Goal: Transaction & Acquisition: Purchase product/service

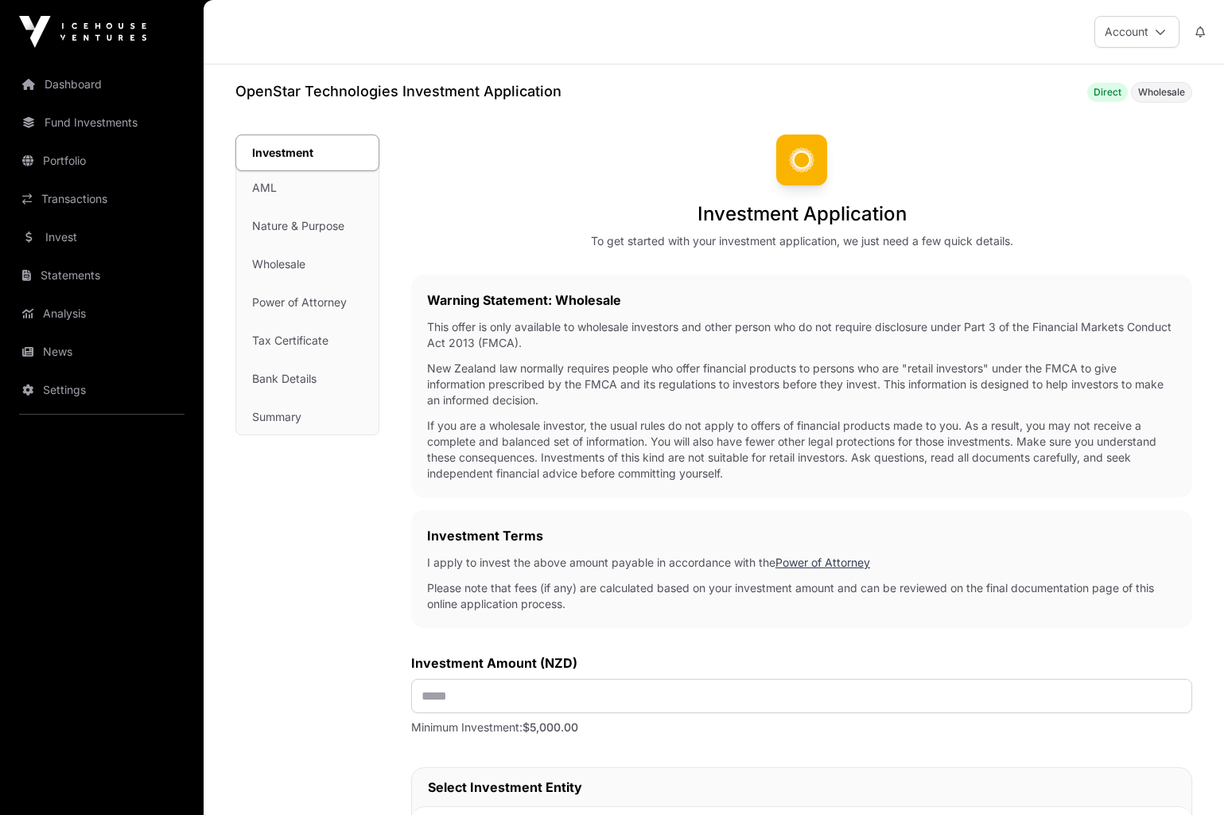
scroll to position [80, 0]
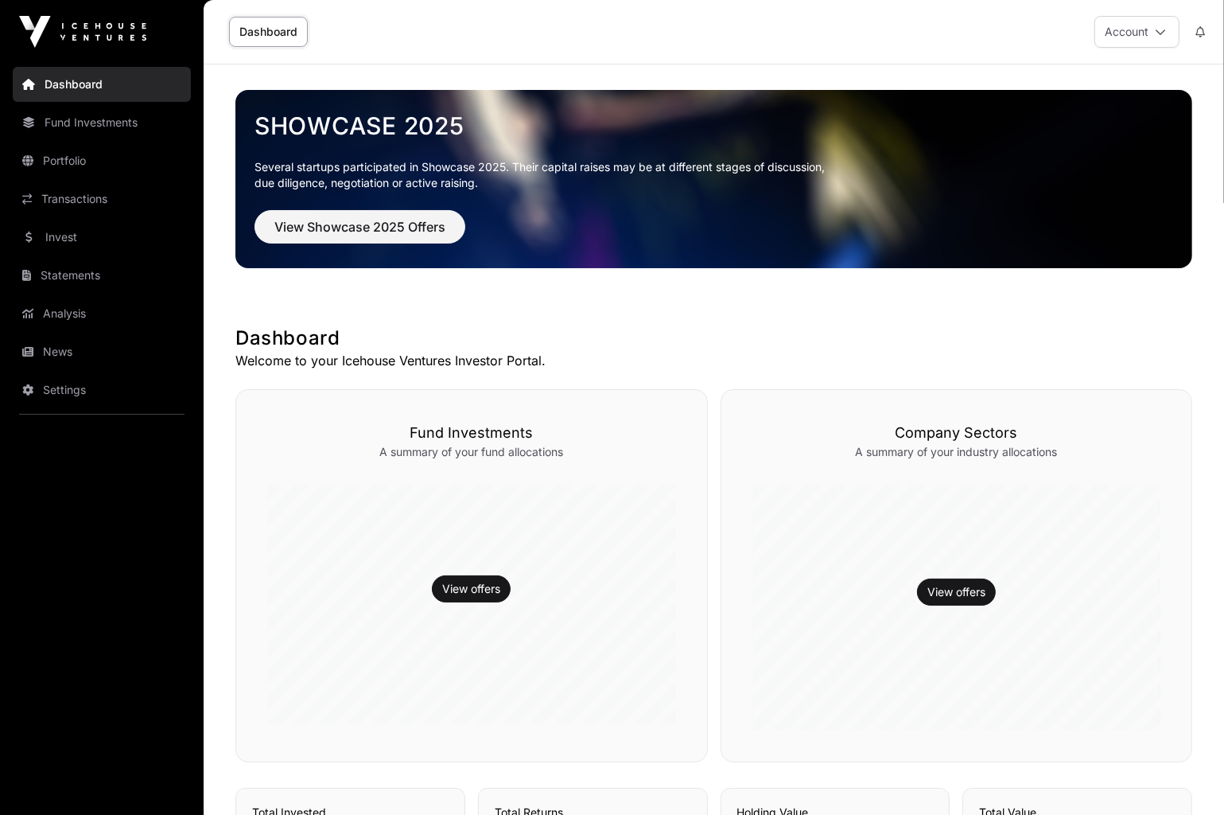
click at [95, 123] on link "Fund Investments" at bounding box center [102, 122] width 178 height 35
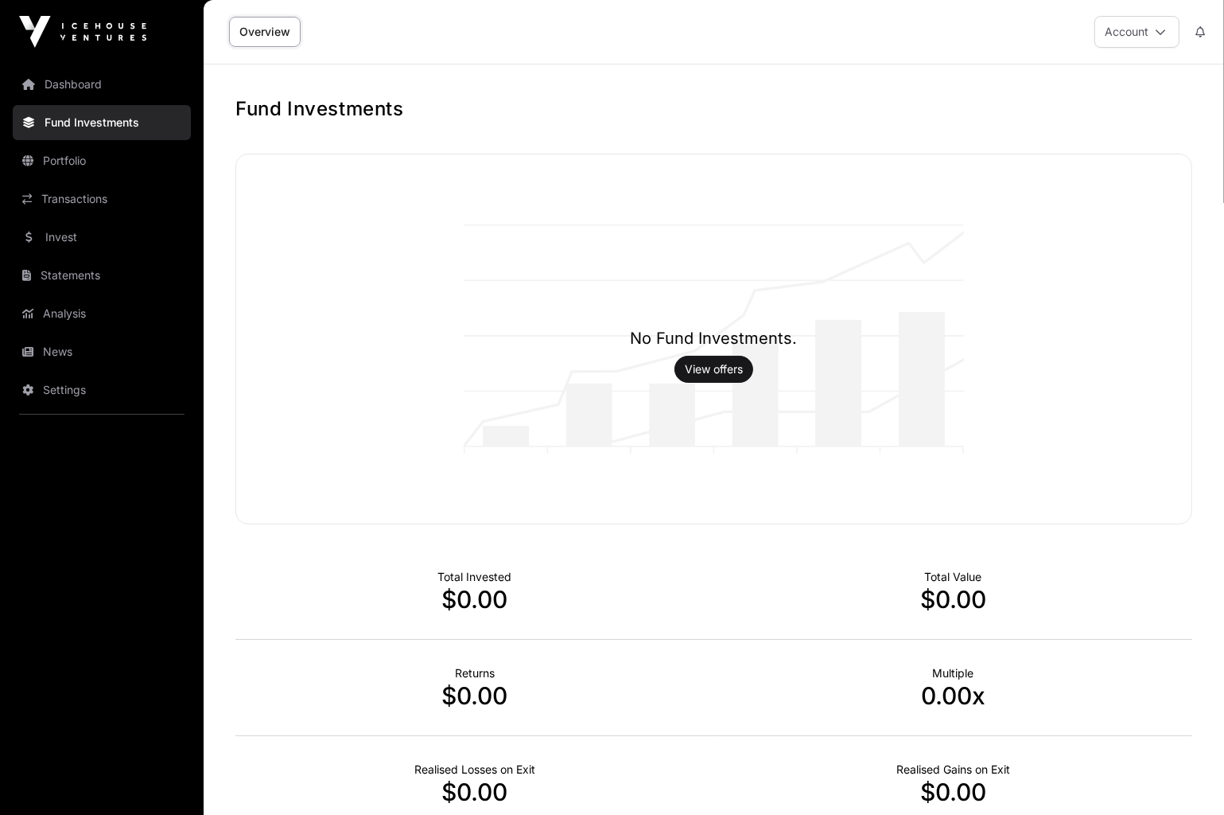
click at [80, 165] on link "Portfolio" at bounding box center [102, 160] width 178 height 35
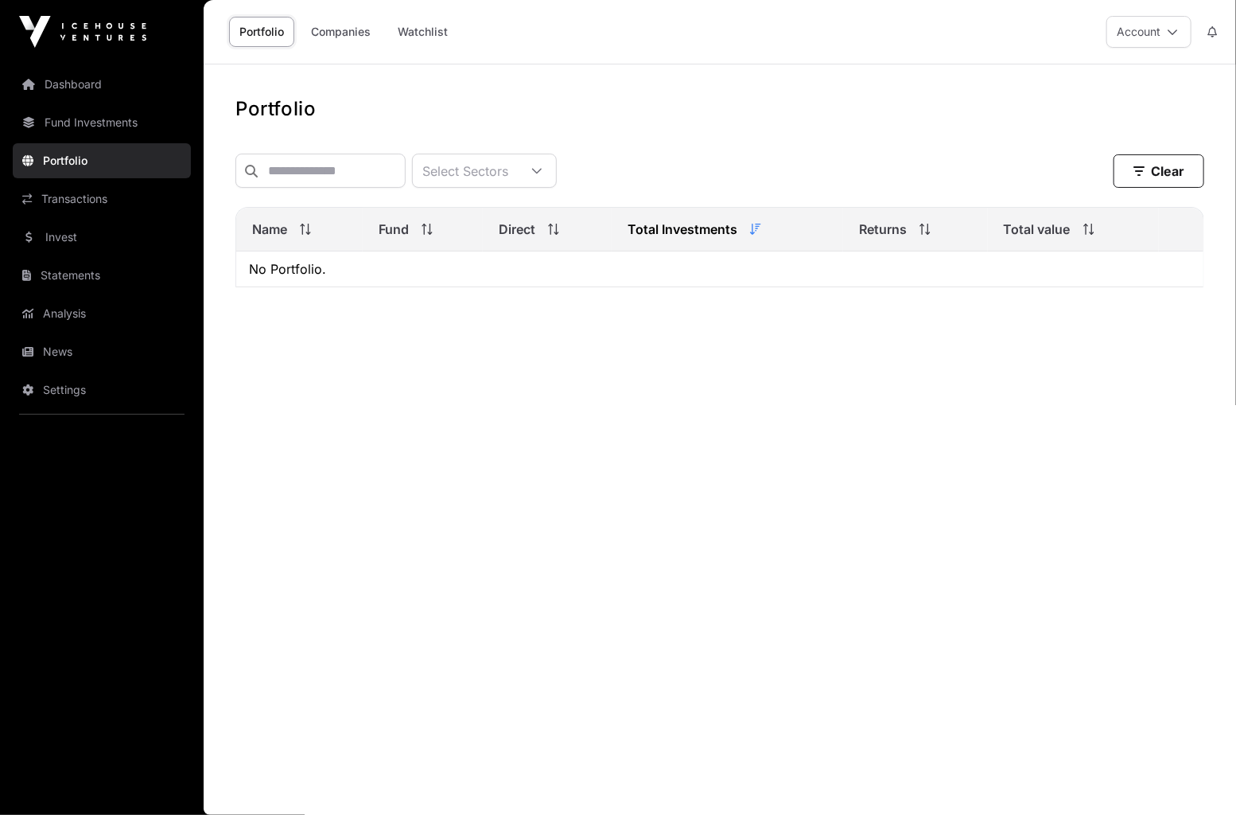
click at [348, 25] on link "Companies" at bounding box center [341, 32] width 80 height 30
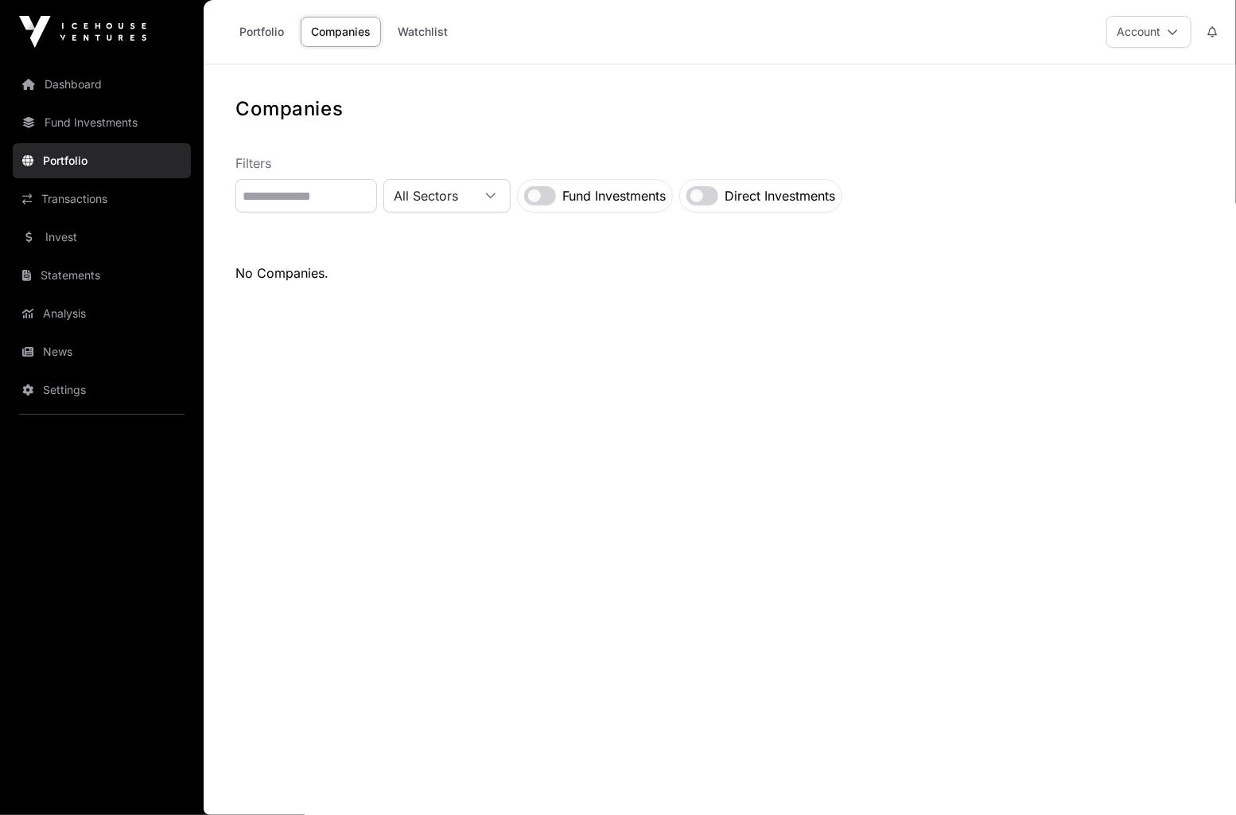
click at [89, 206] on link "Transactions" at bounding box center [102, 198] width 178 height 35
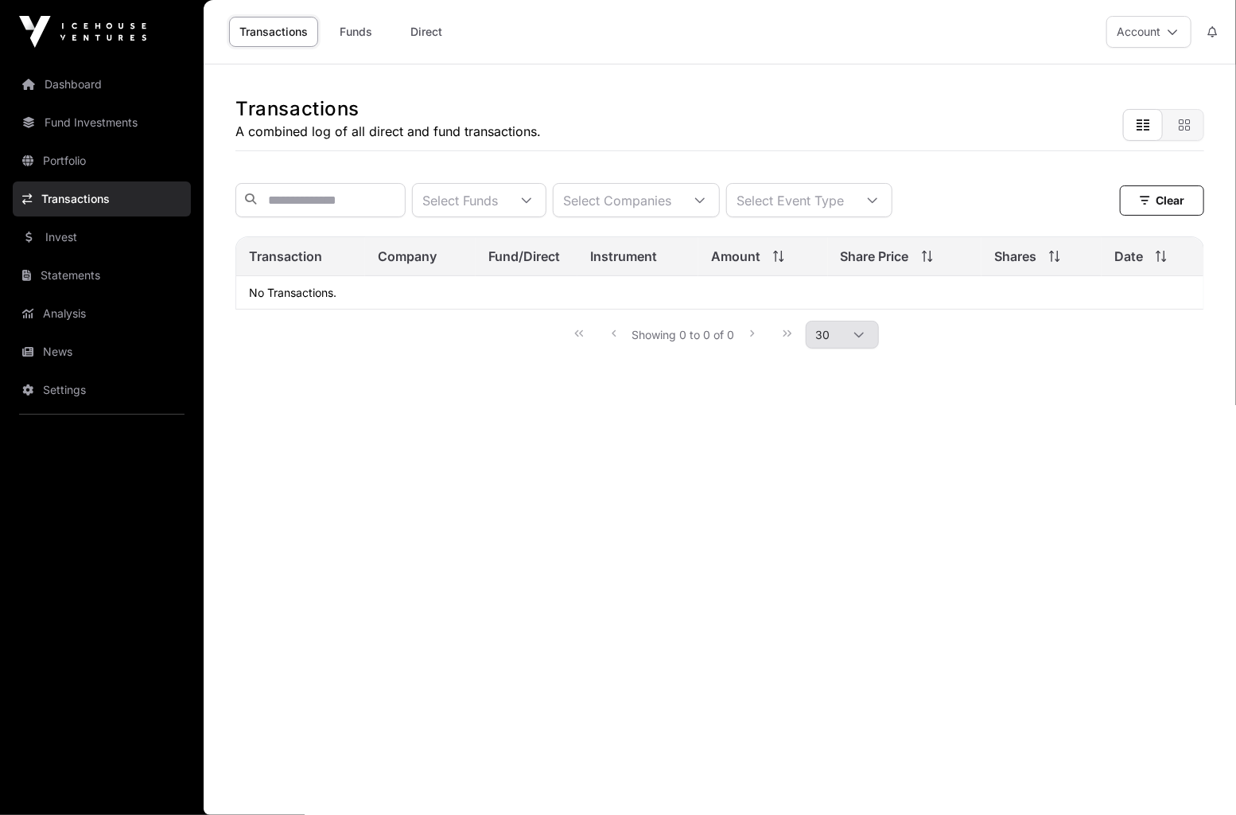
click at [138, 241] on link "Invest" at bounding box center [102, 237] width 178 height 35
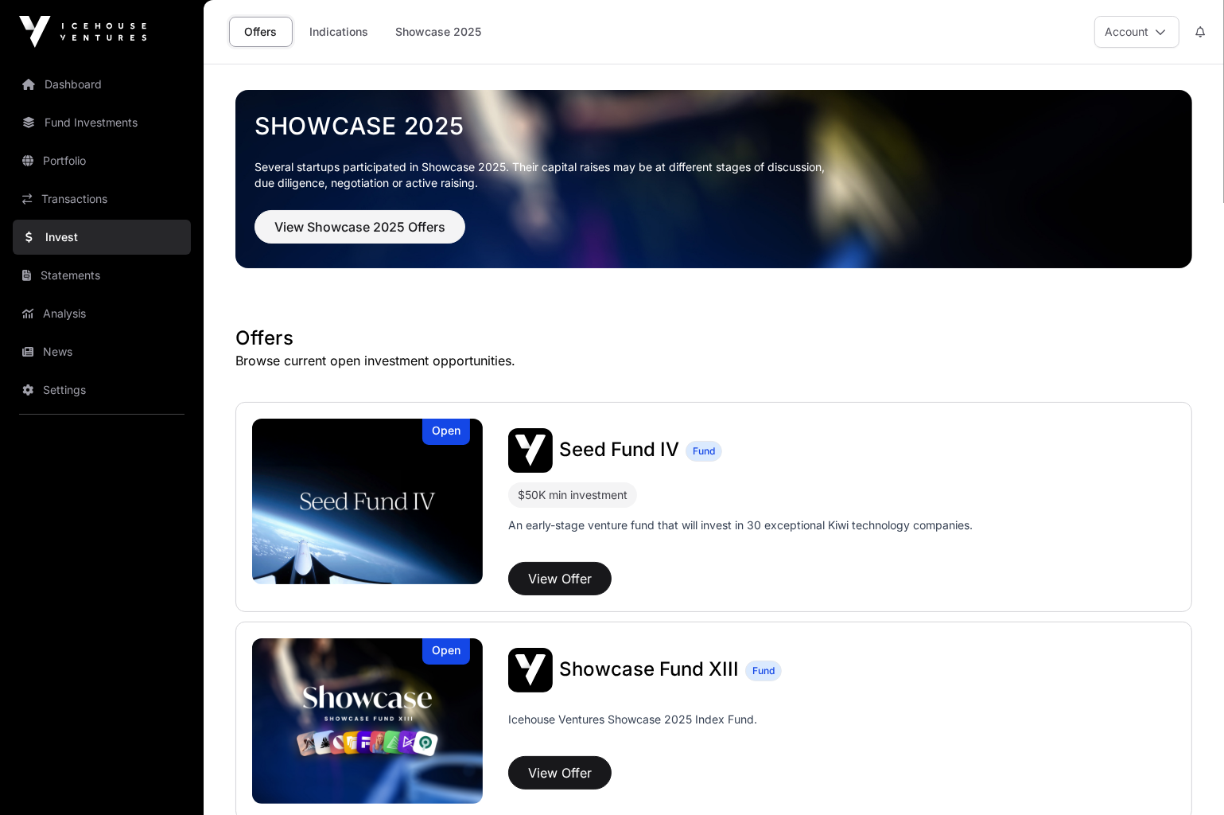
click at [356, 34] on link "Indications" at bounding box center [339, 32] width 80 height 30
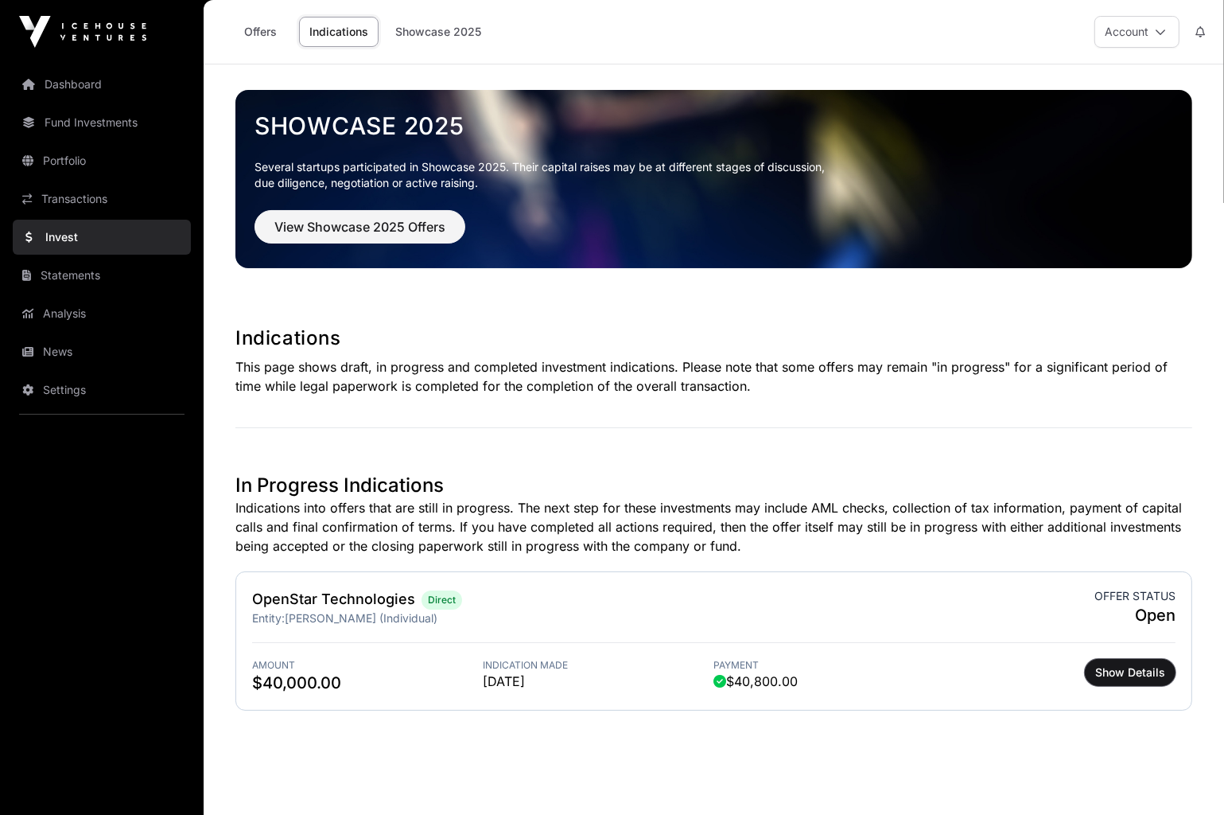
click at [1123, 667] on span "Show Details" at bounding box center [1130, 672] width 70 height 16
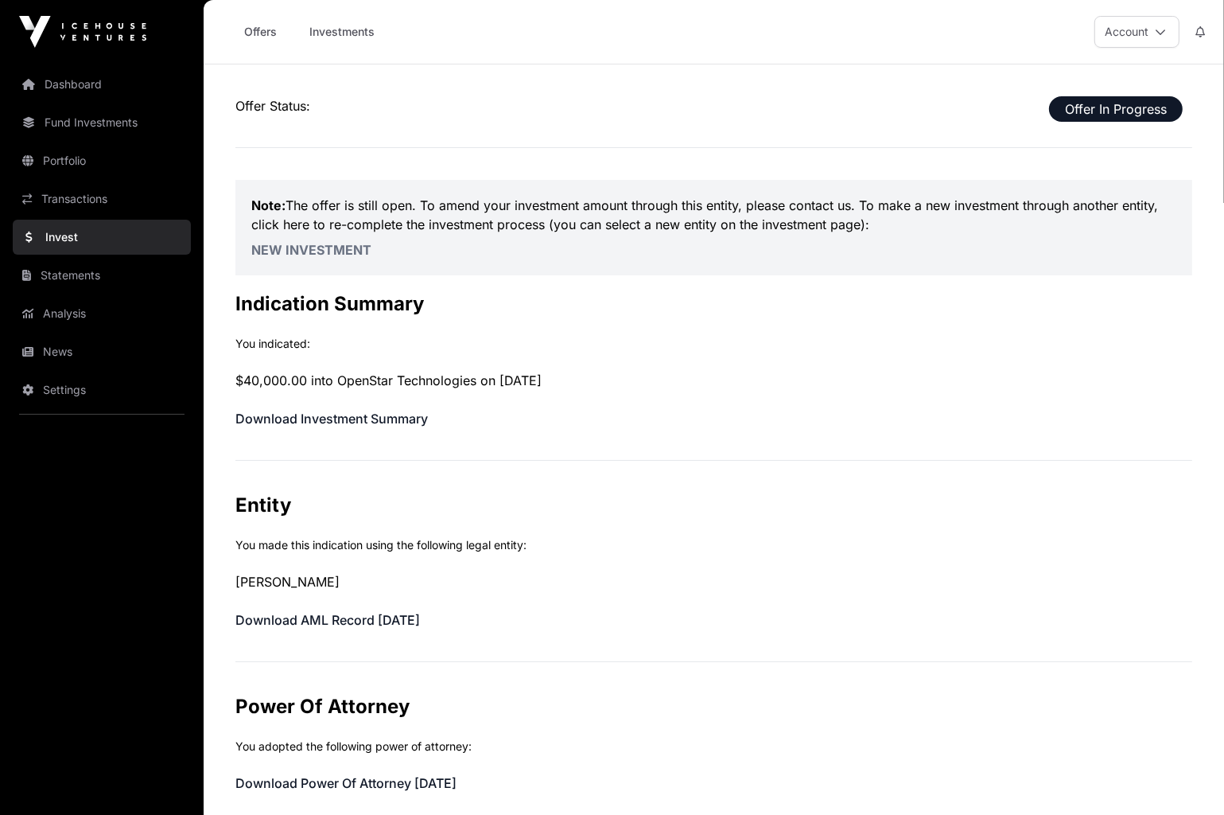
click at [339, 30] on link "Investments" at bounding box center [342, 32] width 86 height 30
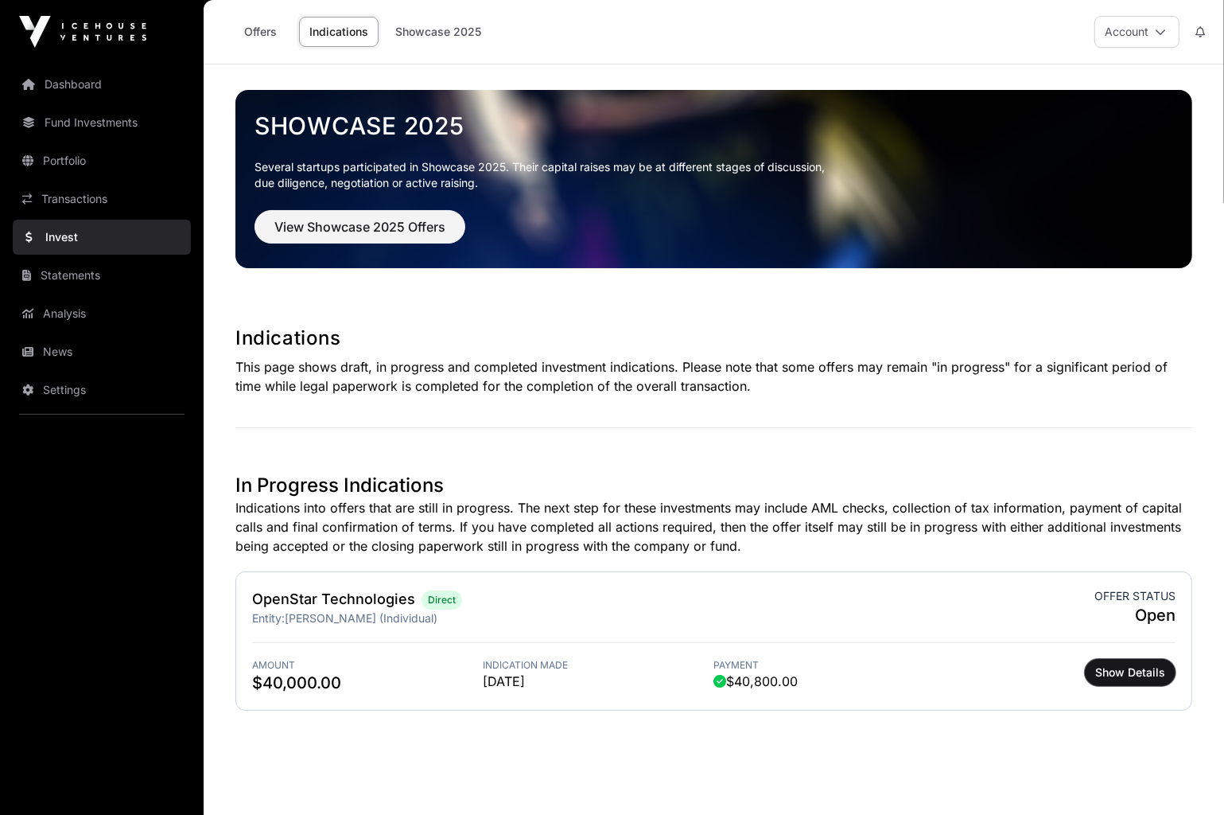
click at [1132, 667] on span "Show Details" at bounding box center [1130, 672] width 70 height 16
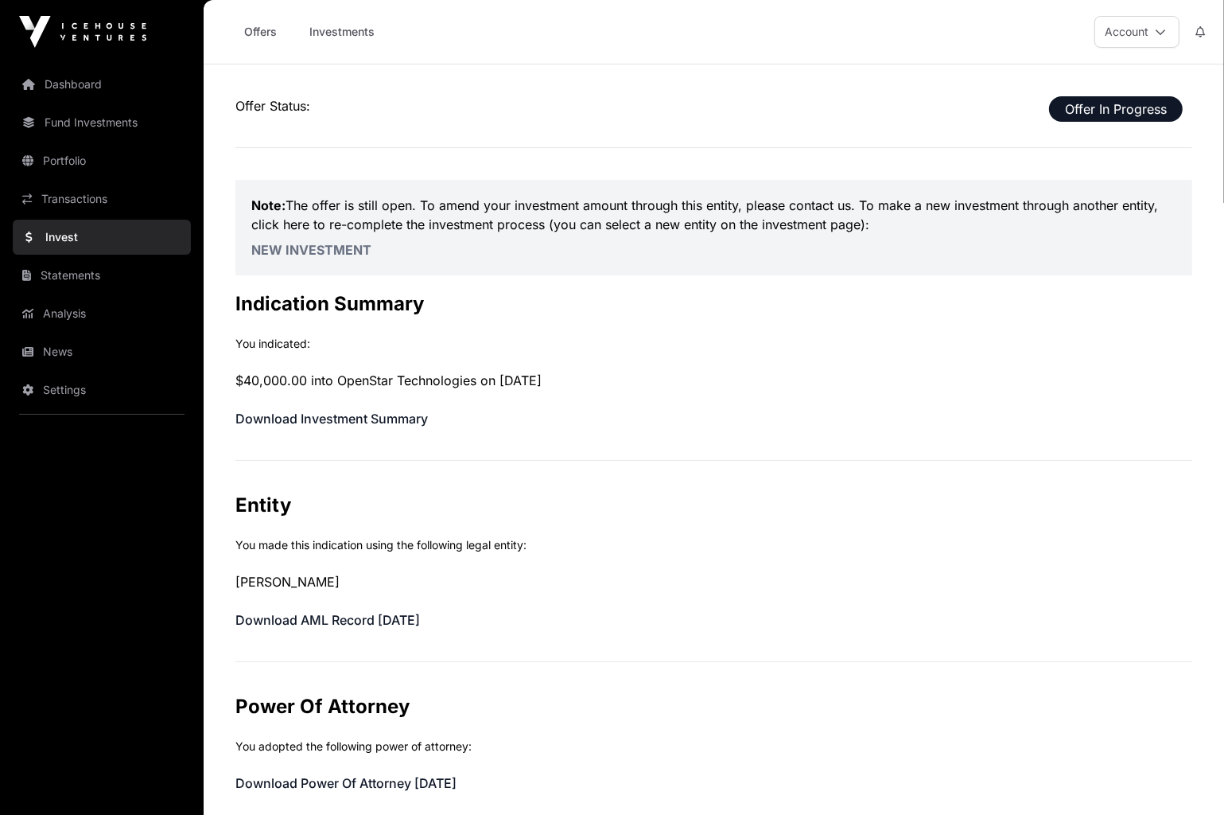
click at [340, 246] on link "New Investment" at bounding box center [311, 250] width 120 height 16
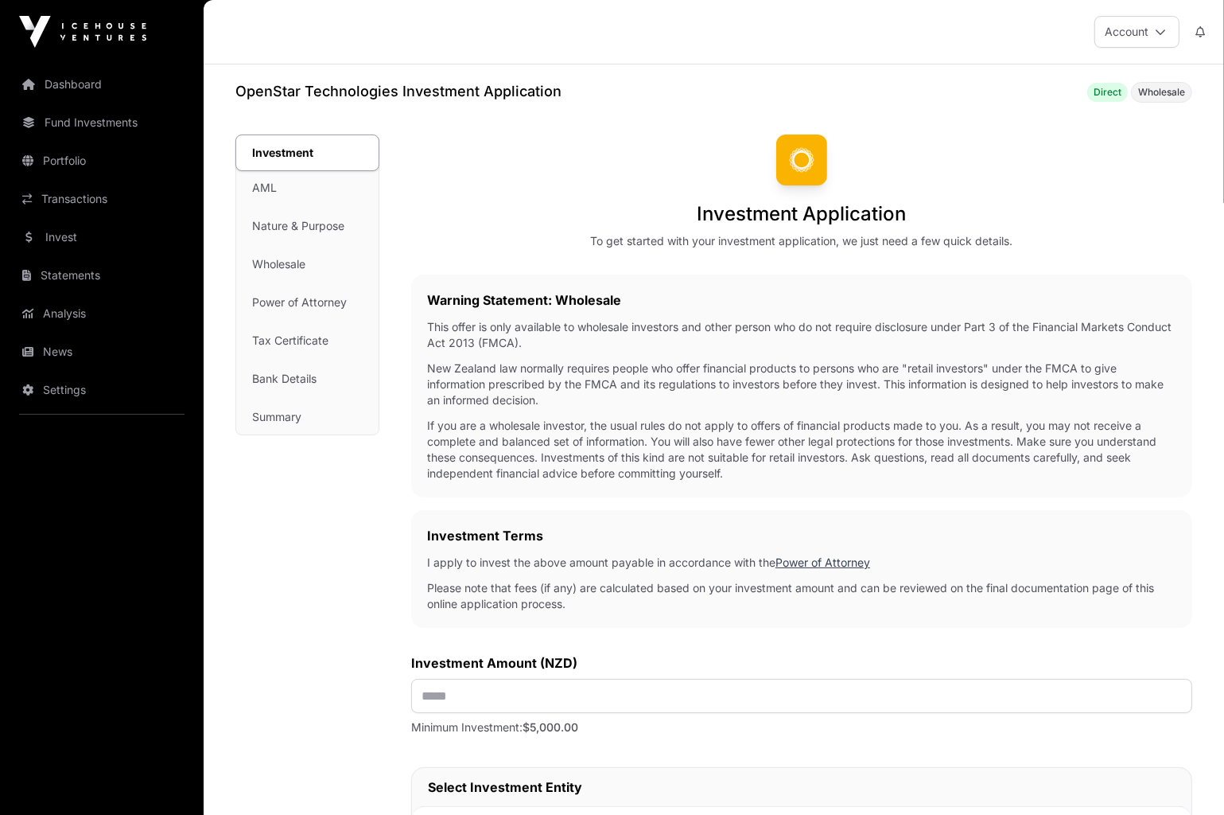
click at [276, 418] on div "Investment AML Nature & Purpose Wholesale Power of Attorney Tax Certificate Ban…" at bounding box center [307, 284] width 142 height 299
click at [275, 376] on div "Investment AML Nature & Purpose Wholesale Power of Attorney Tax Certificate Ban…" at bounding box center [307, 284] width 142 height 299
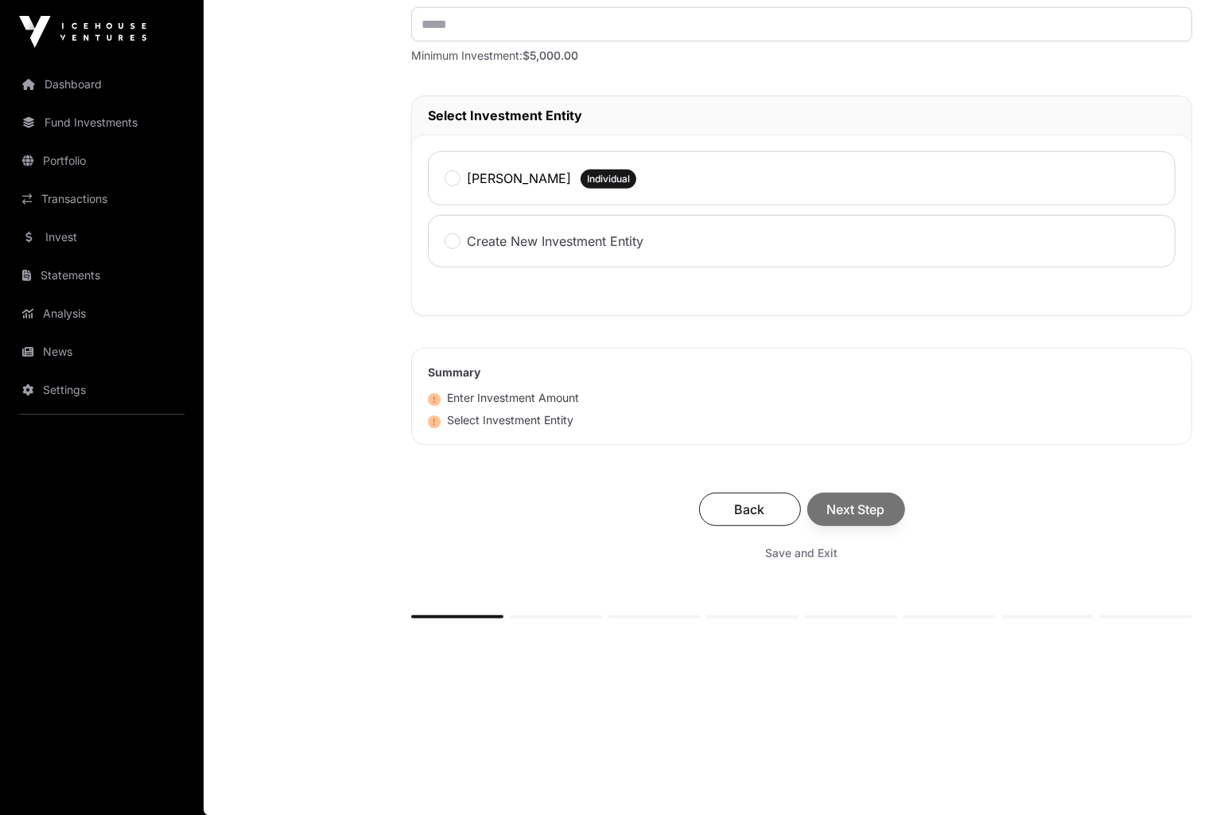
scroll to position [353, 0]
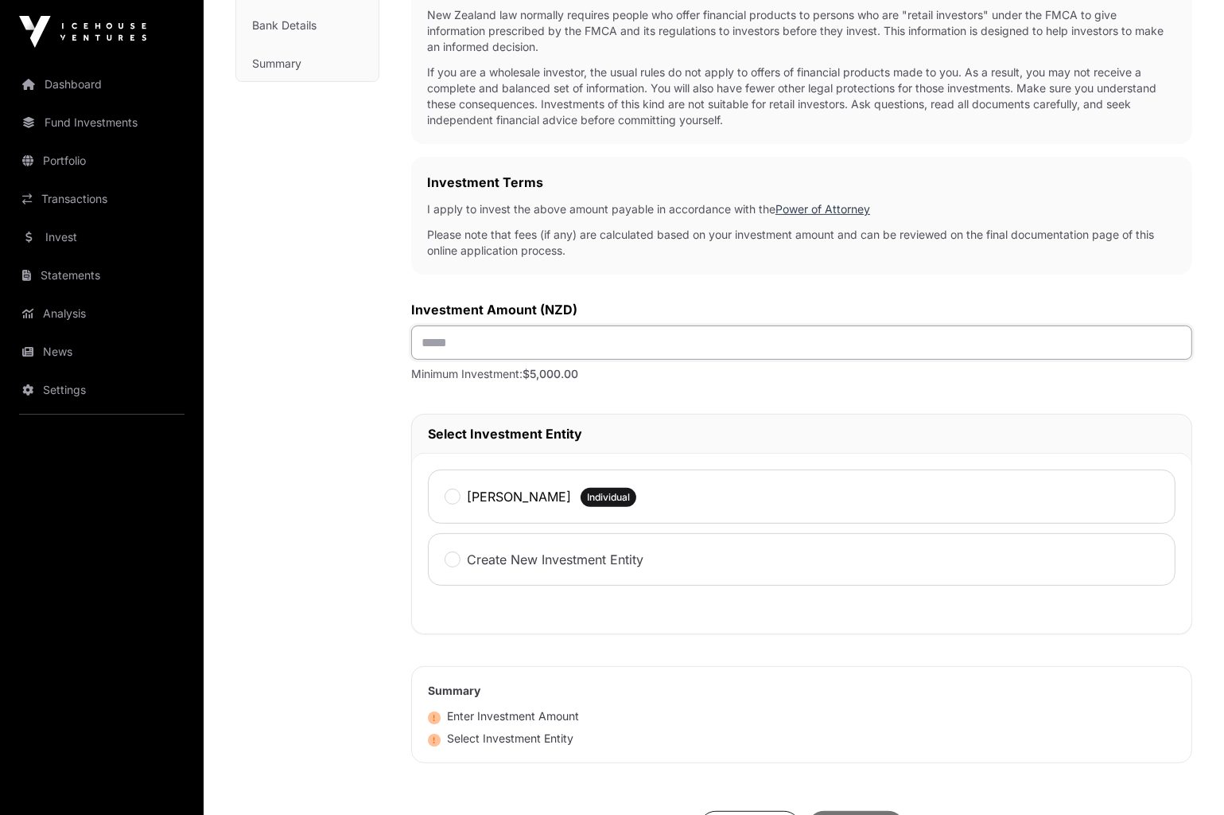
click at [552, 331] on input "text" at bounding box center [801, 342] width 781 height 34
type input "******"
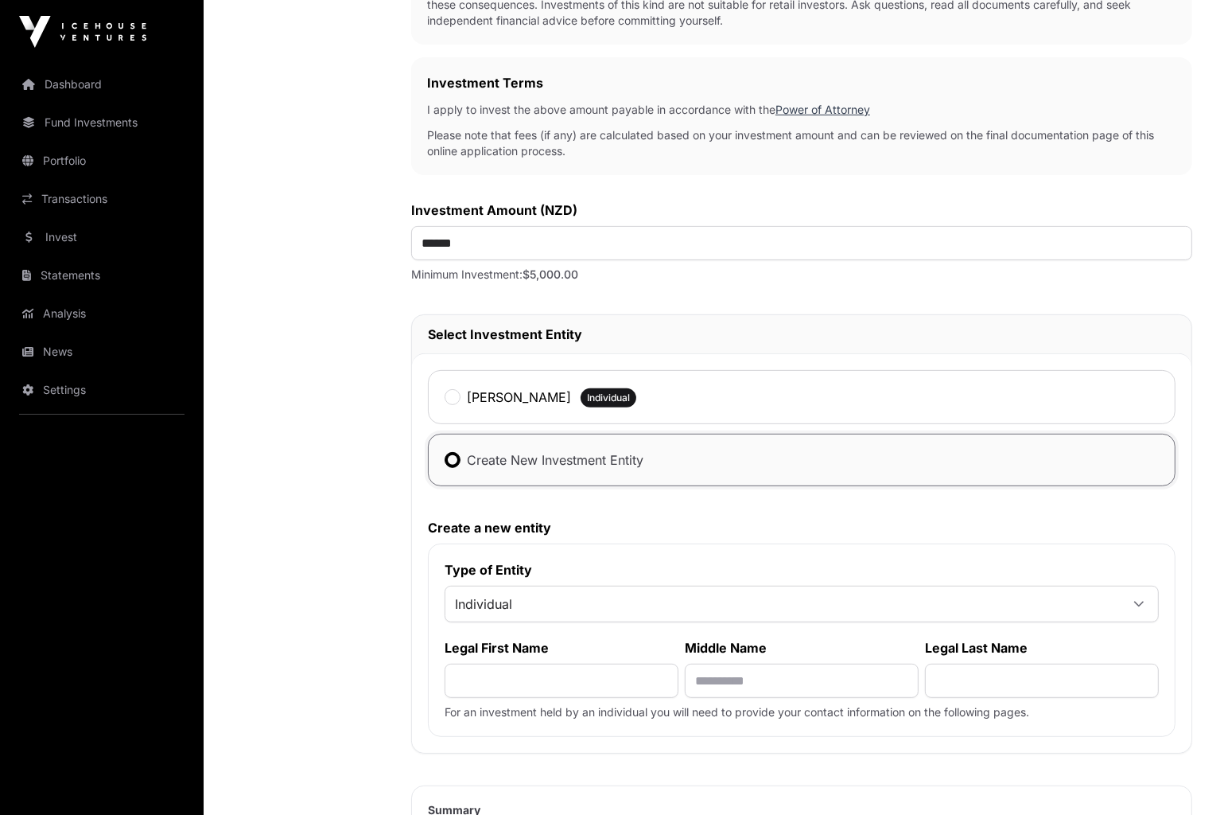
scroll to position [671, 0]
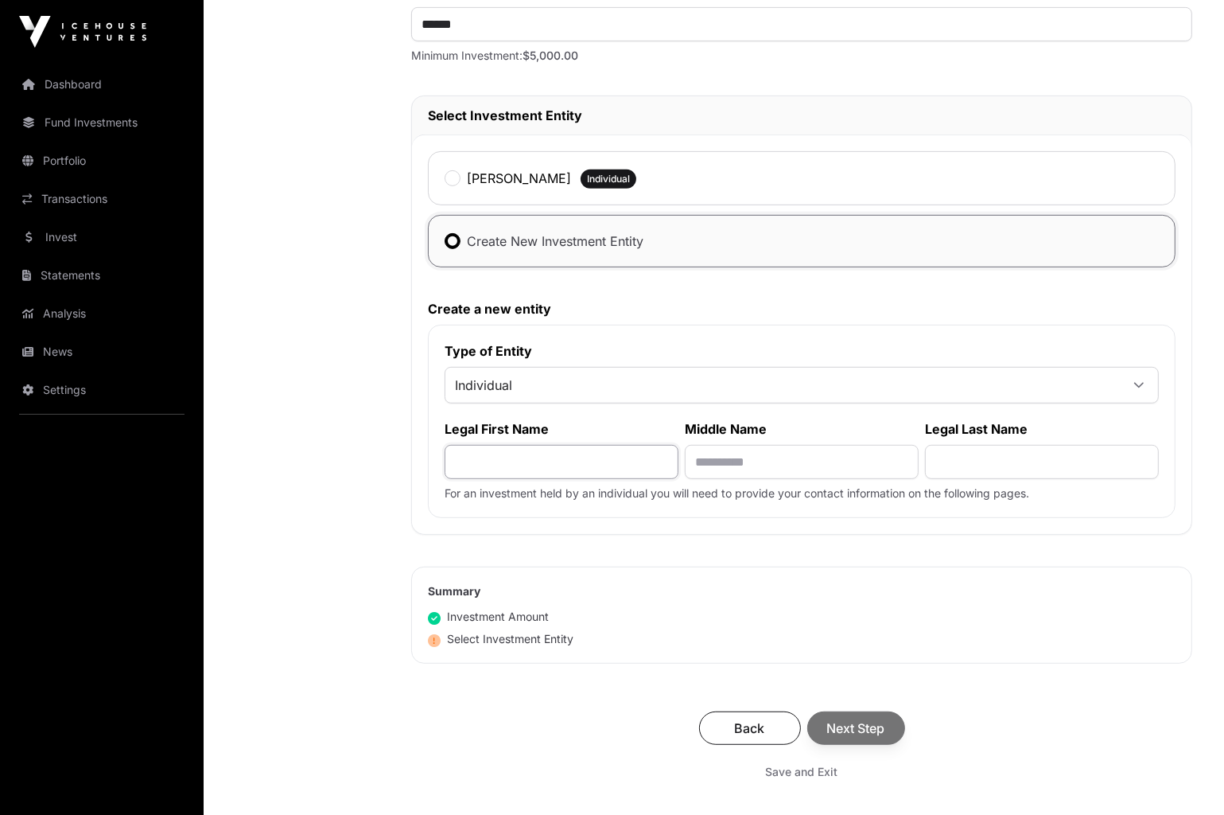
click at [528, 451] on input "text" at bounding box center [562, 462] width 234 height 34
type input "*"
type input "******"
click at [1028, 463] on input "text" at bounding box center [1042, 462] width 234 height 34
type input "******"
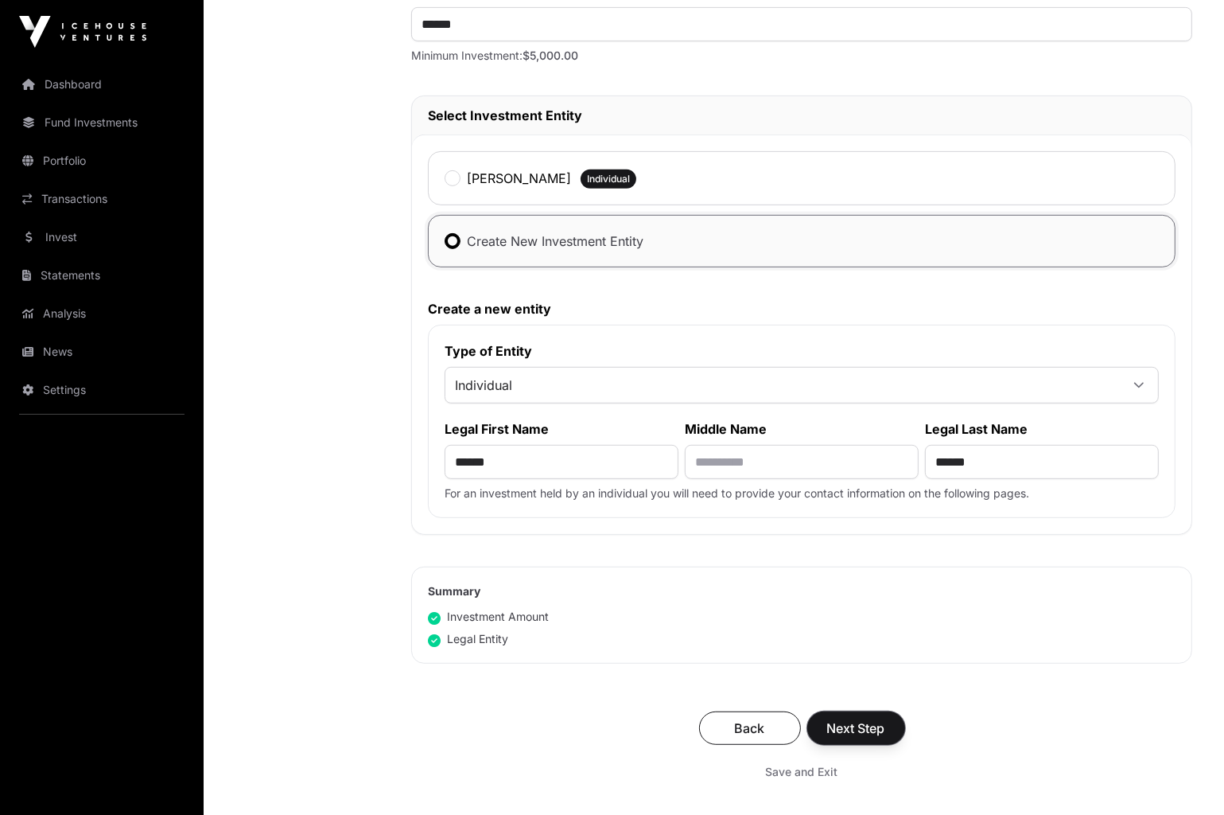
click at [849, 727] on span "Next Step" at bounding box center [856, 727] width 58 height 19
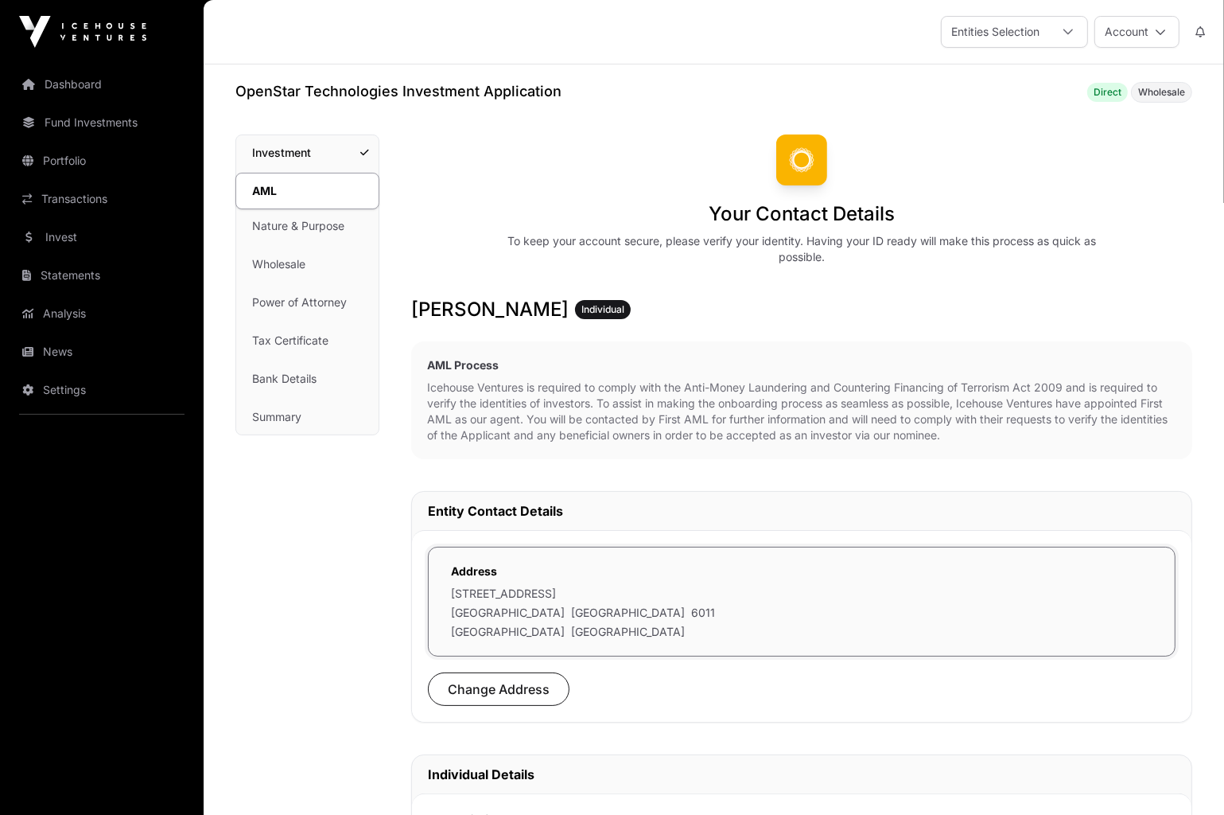
click at [261, 414] on link "Summary" at bounding box center [307, 416] width 142 height 35
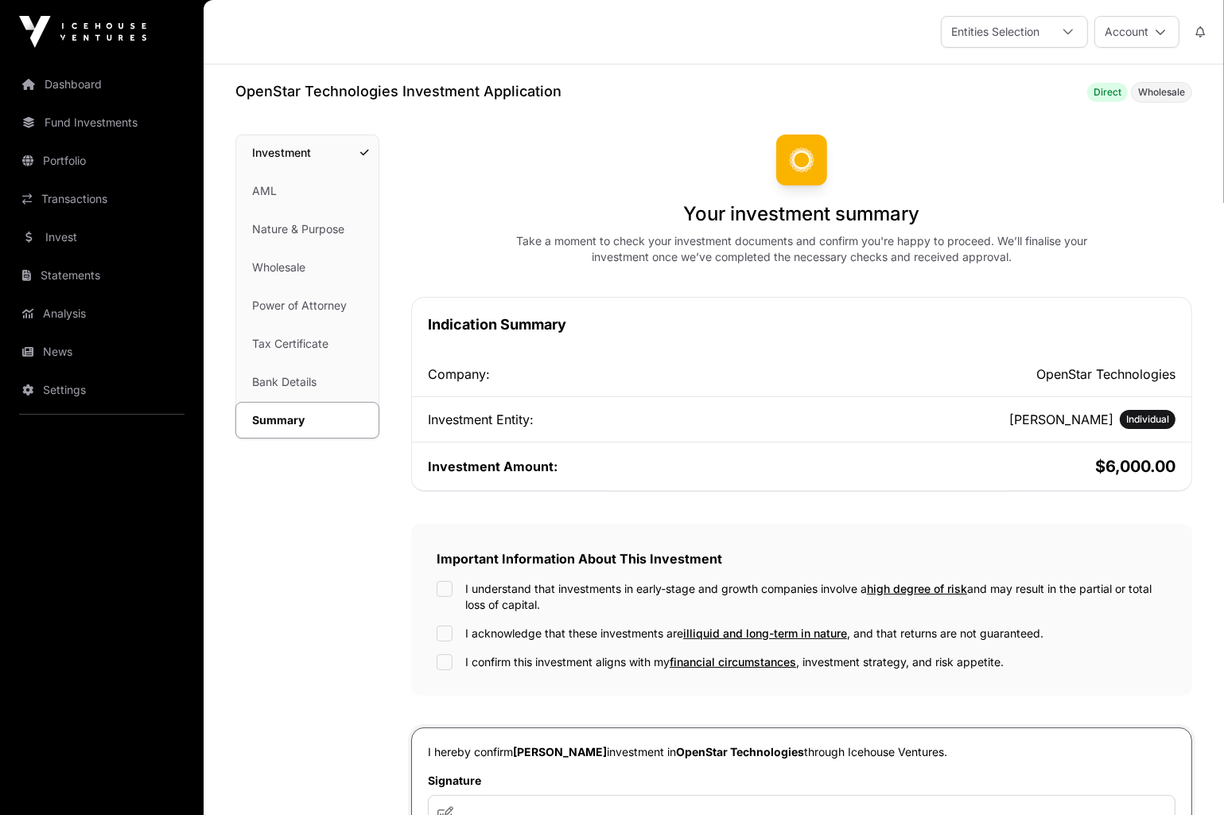
click at [287, 271] on link "Wholesale" at bounding box center [307, 267] width 142 height 35
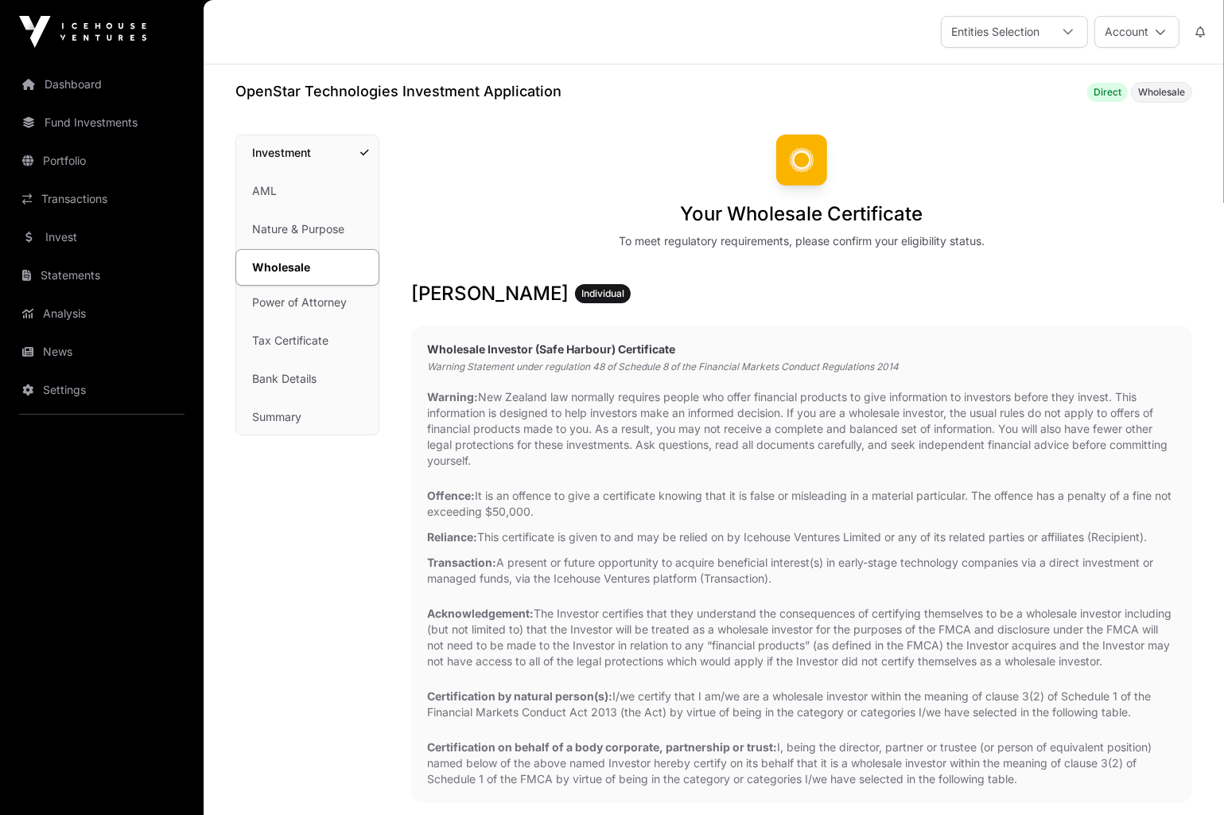
click at [300, 228] on link "Nature & Purpose" at bounding box center [307, 229] width 142 height 35
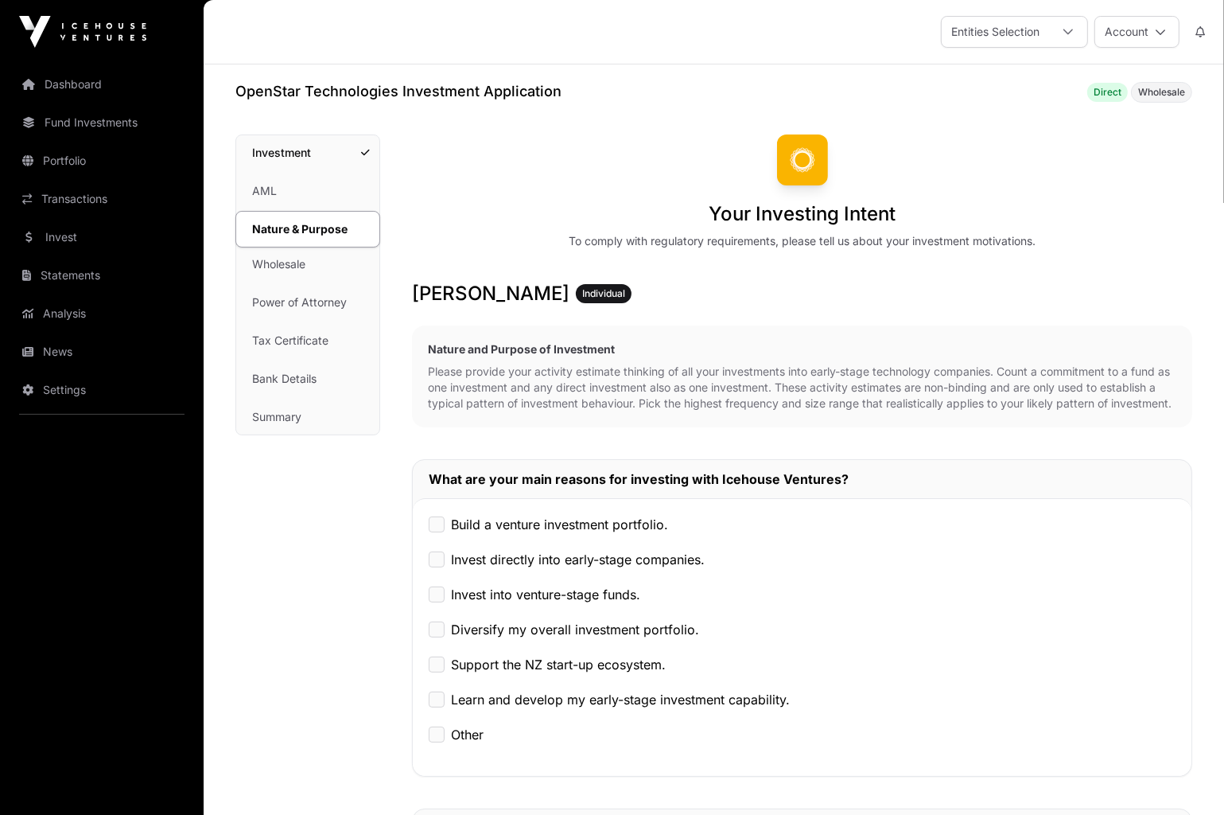
click at [344, 301] on link "Power of Attorney" at bounding box center [307, 302] width 143 height 35
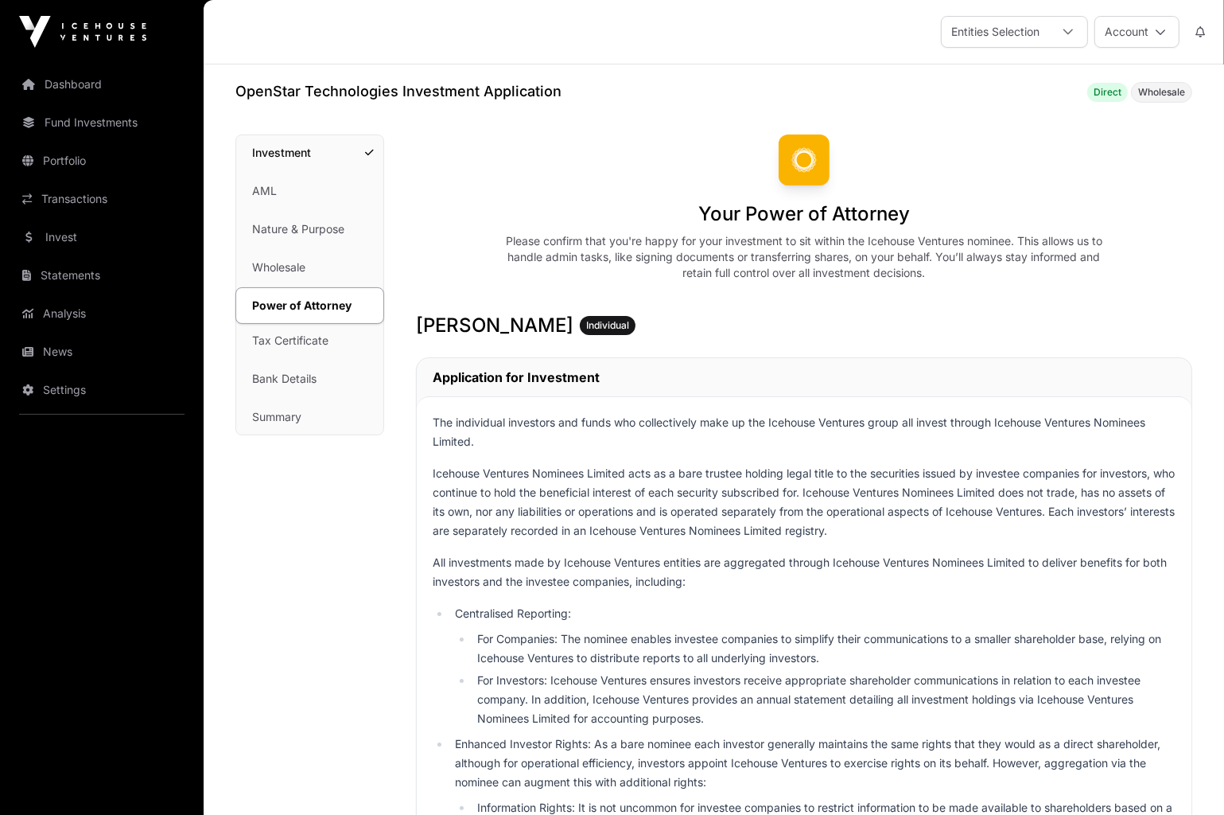
click at [337, 340] on link "Tax Certificate" at bounding box center [309, 340] width 147 height 35
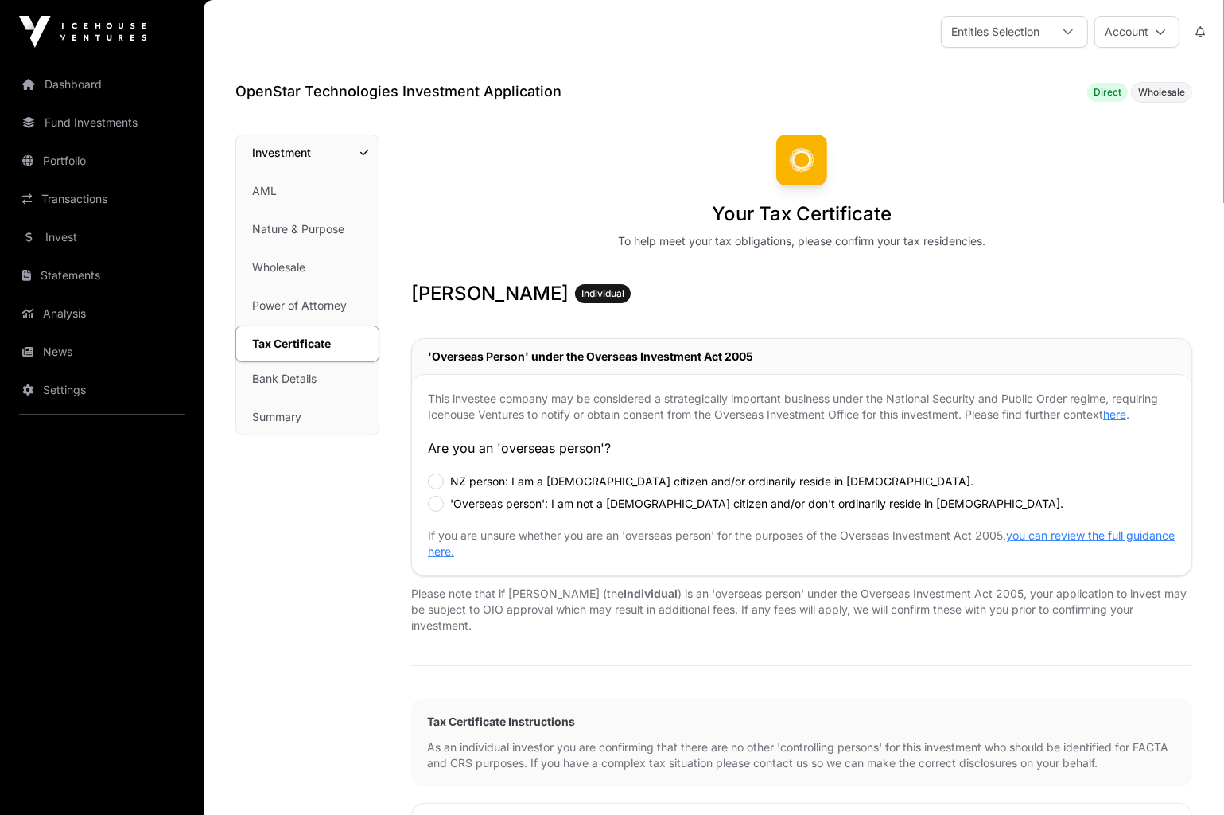
click at [317, 410] on link "Summary" at bounding box center [307, 416] width 142 height 35
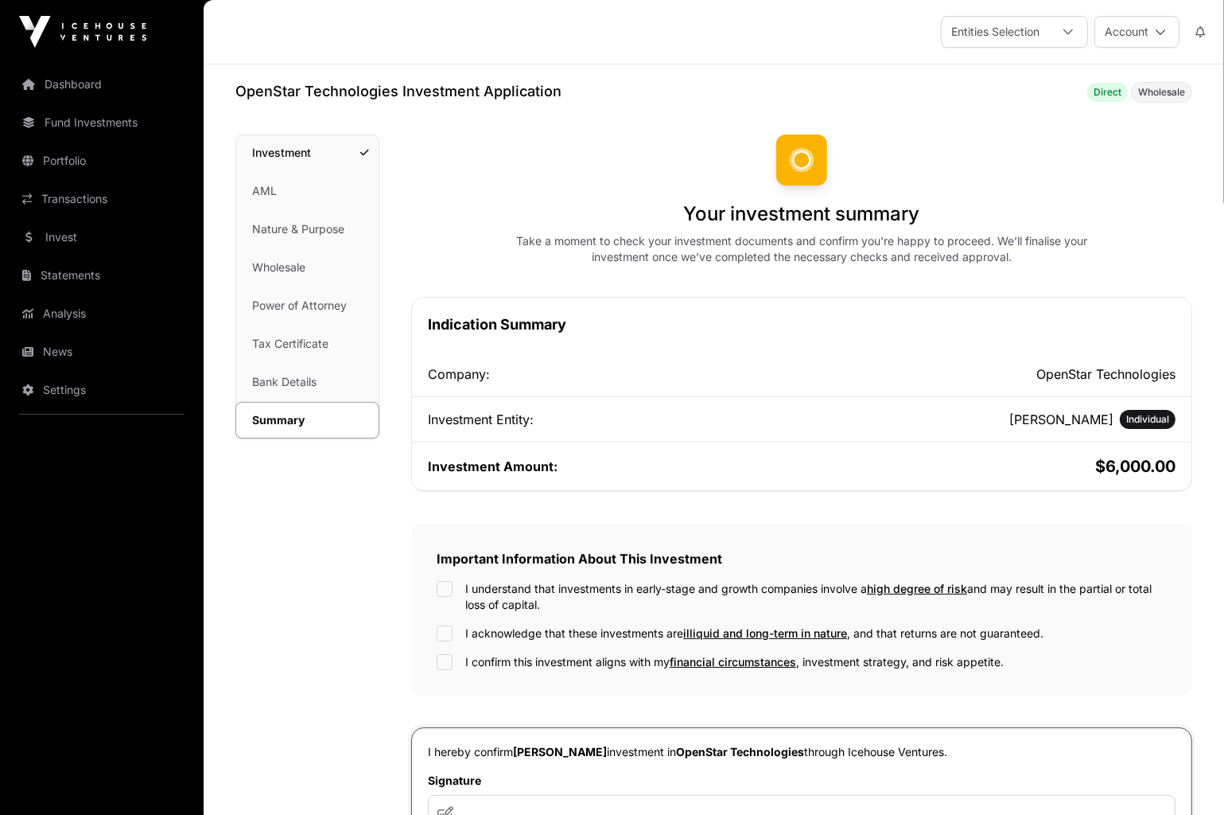
click at [105, 95] on link "Dashboard" at bounding box center [102, 84] width 178 height 35
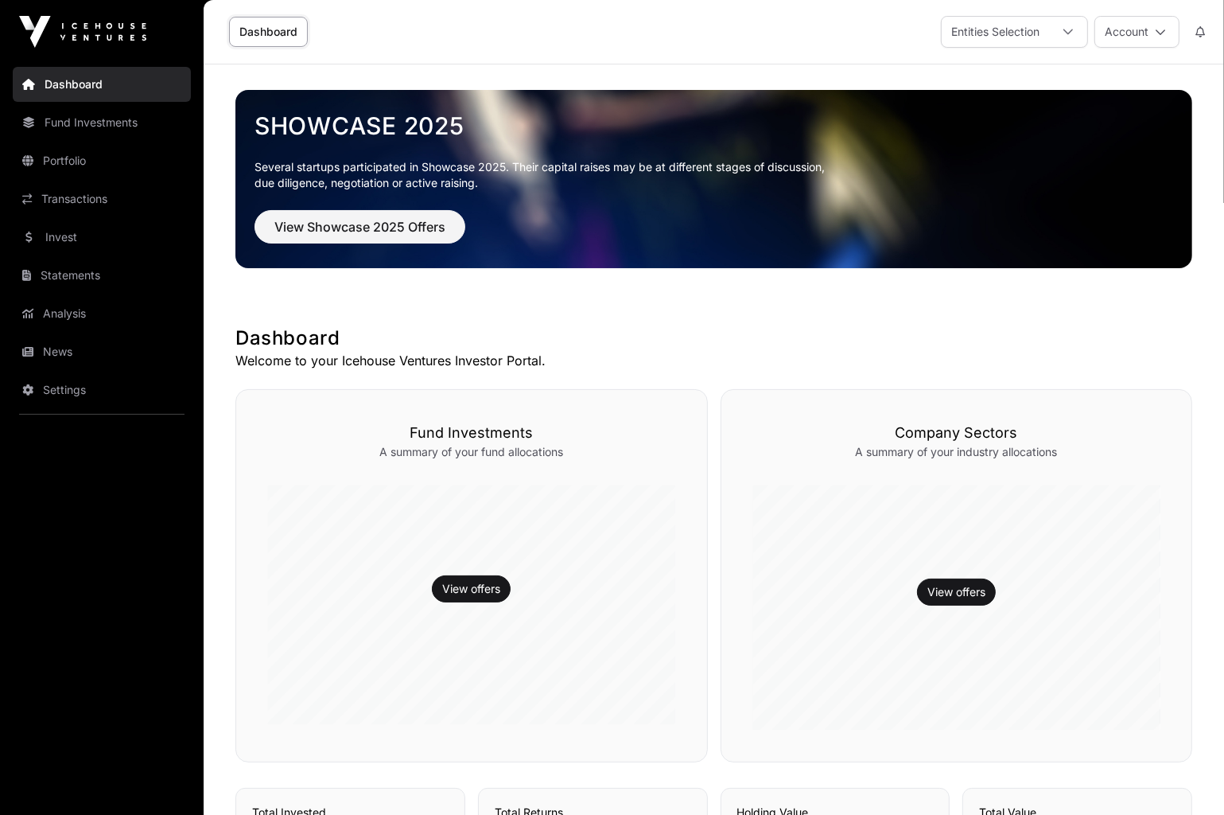
click at [89, 25] on img at bounding box center [82, 32] width 127 height 32
click at [71, 228] on link "Invest" at bounding box center [102, 237] width 178 height 35
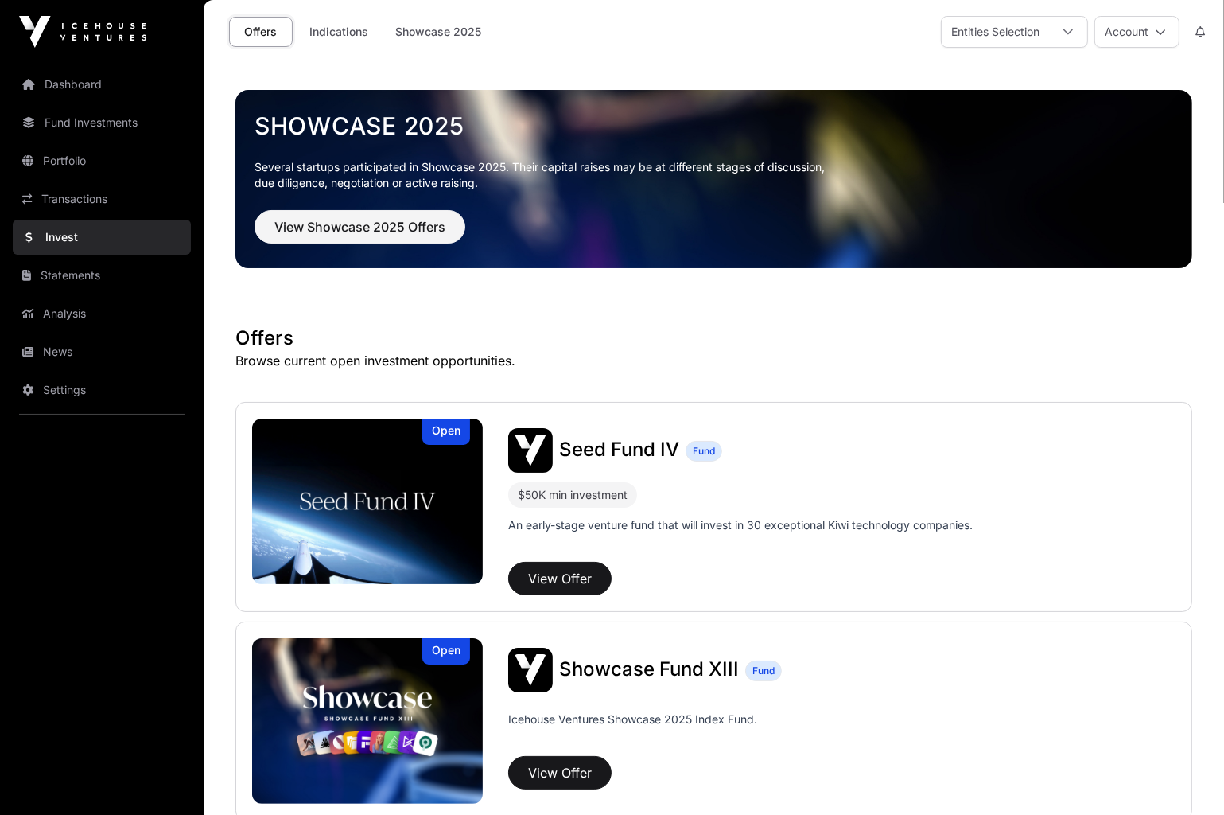
click at [1025, 32] on div "Entities Selection" at bounding box center [995, 32] width 107 height 30
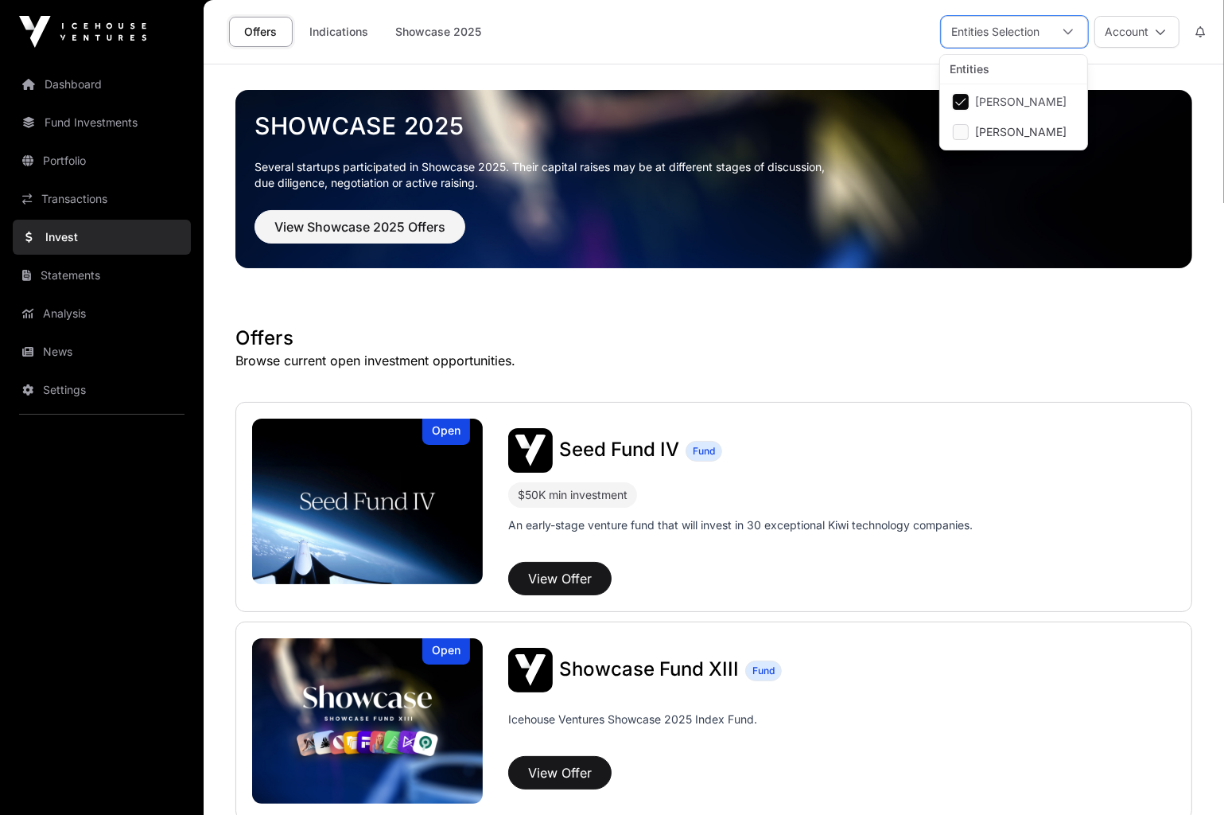
click at [115, 200] on link "Transactions" at bounding box center [102, 198] width 178 height 35
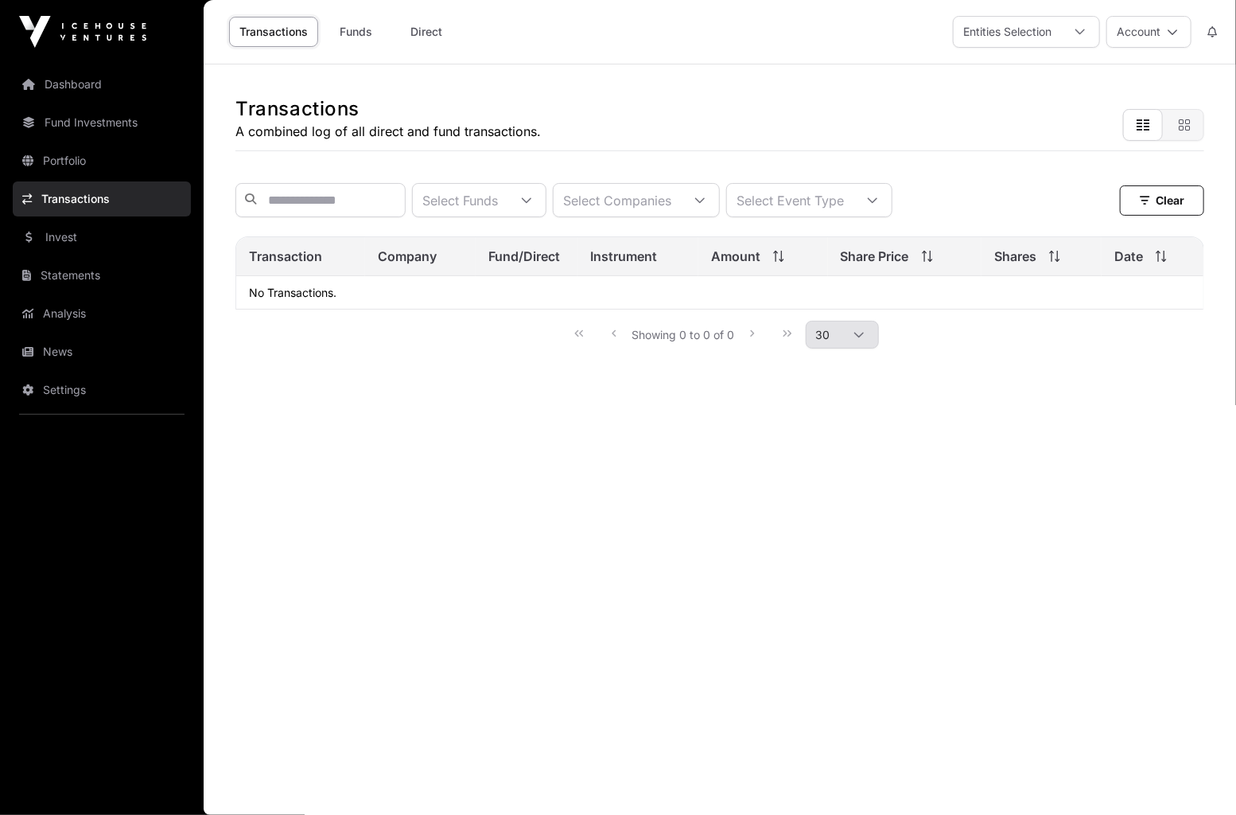
click at [130, 123] on link "Fund Investments" at bounding box center [102, 122] width 178 height 35
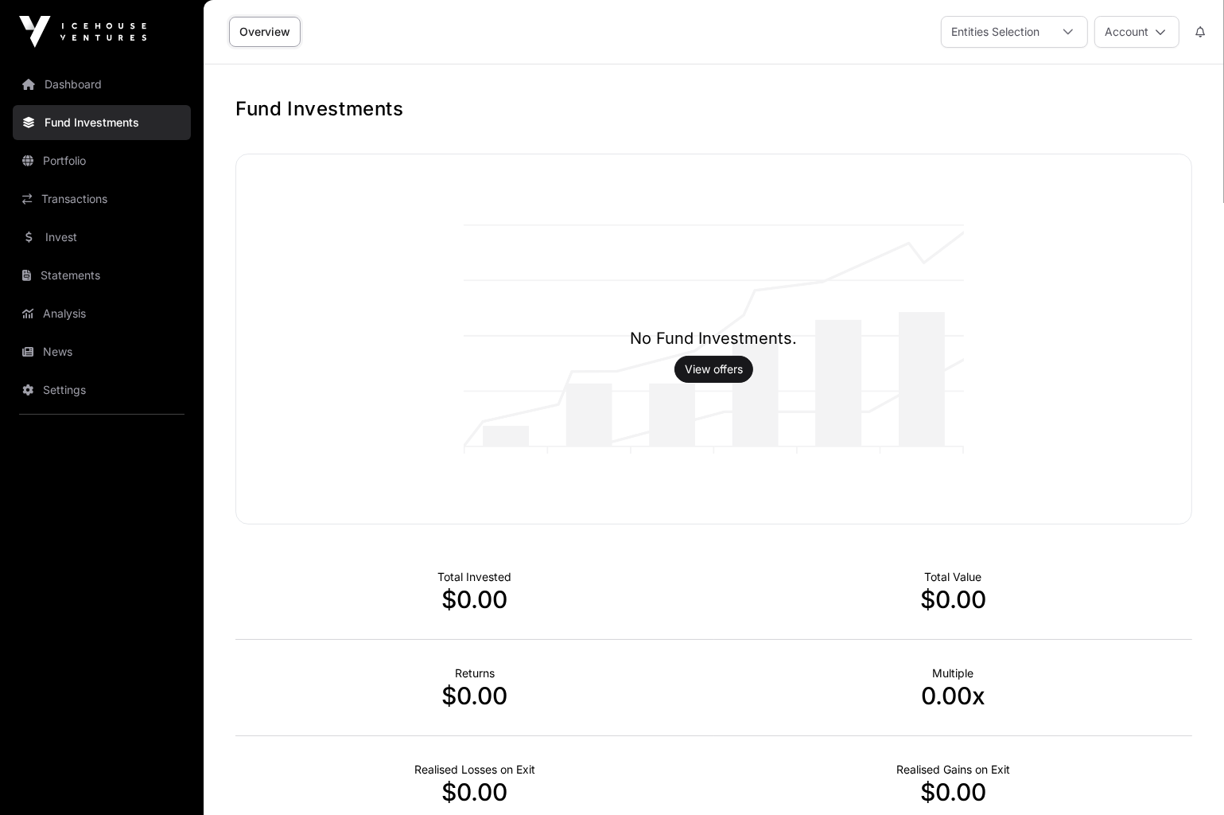
click at [63, 95] on link "Dashboard" at bounding box center [102, 84] width 178 height 35
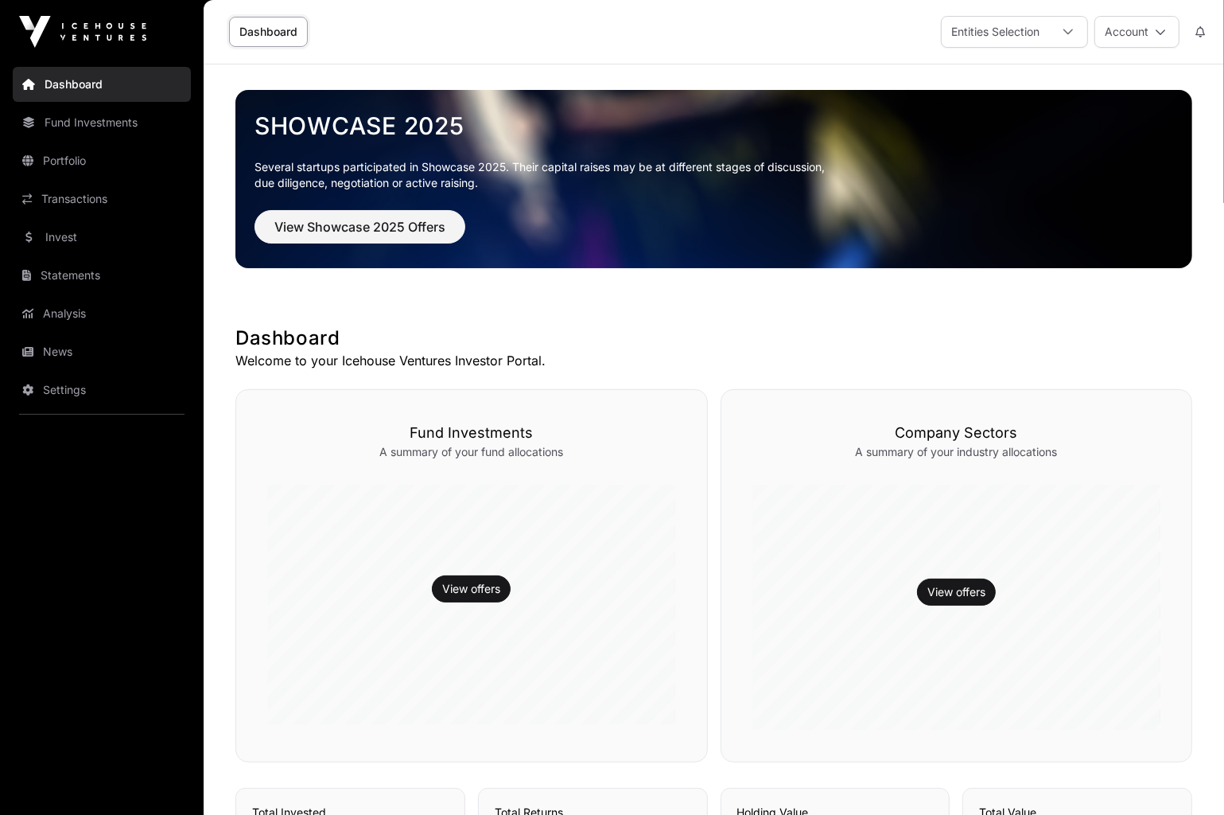
click at [64, 319] on link "Analysis" at bounding box center [102, 313] width 178 height 35
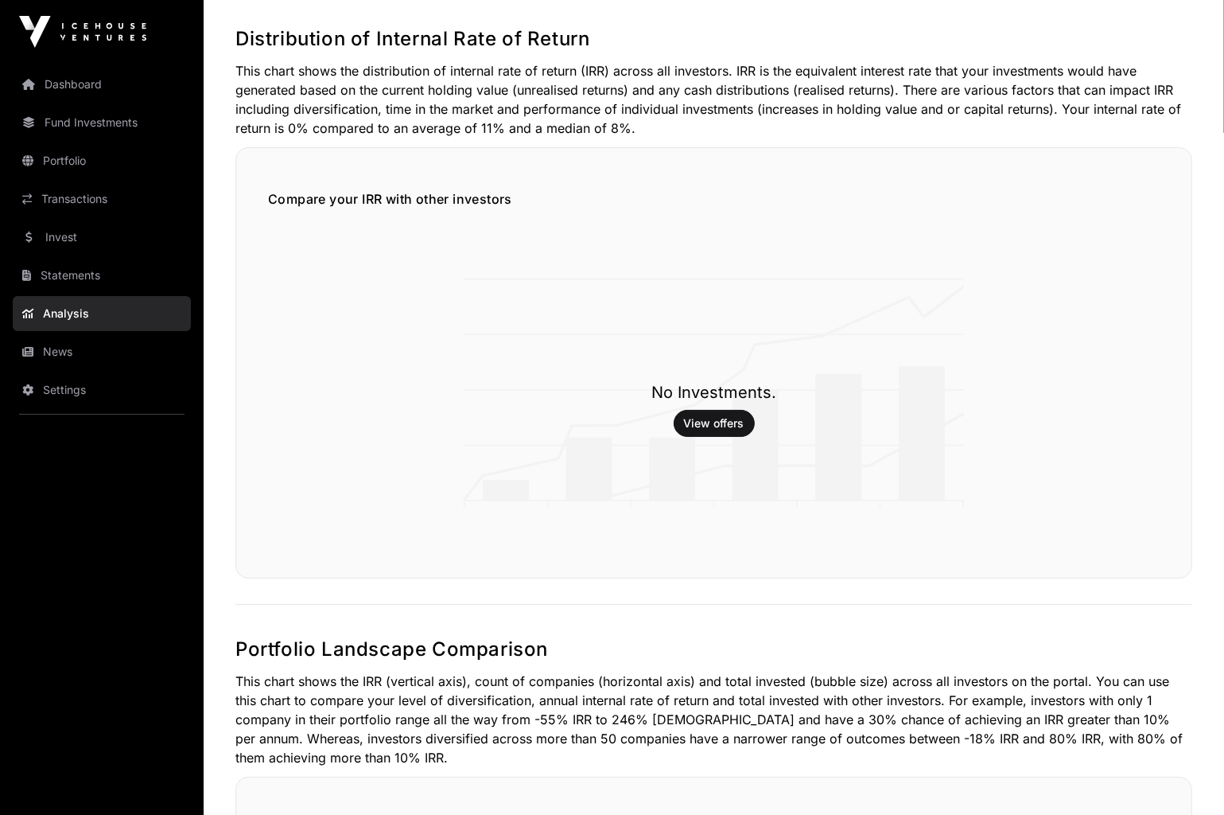
scroll to position [80, 0]
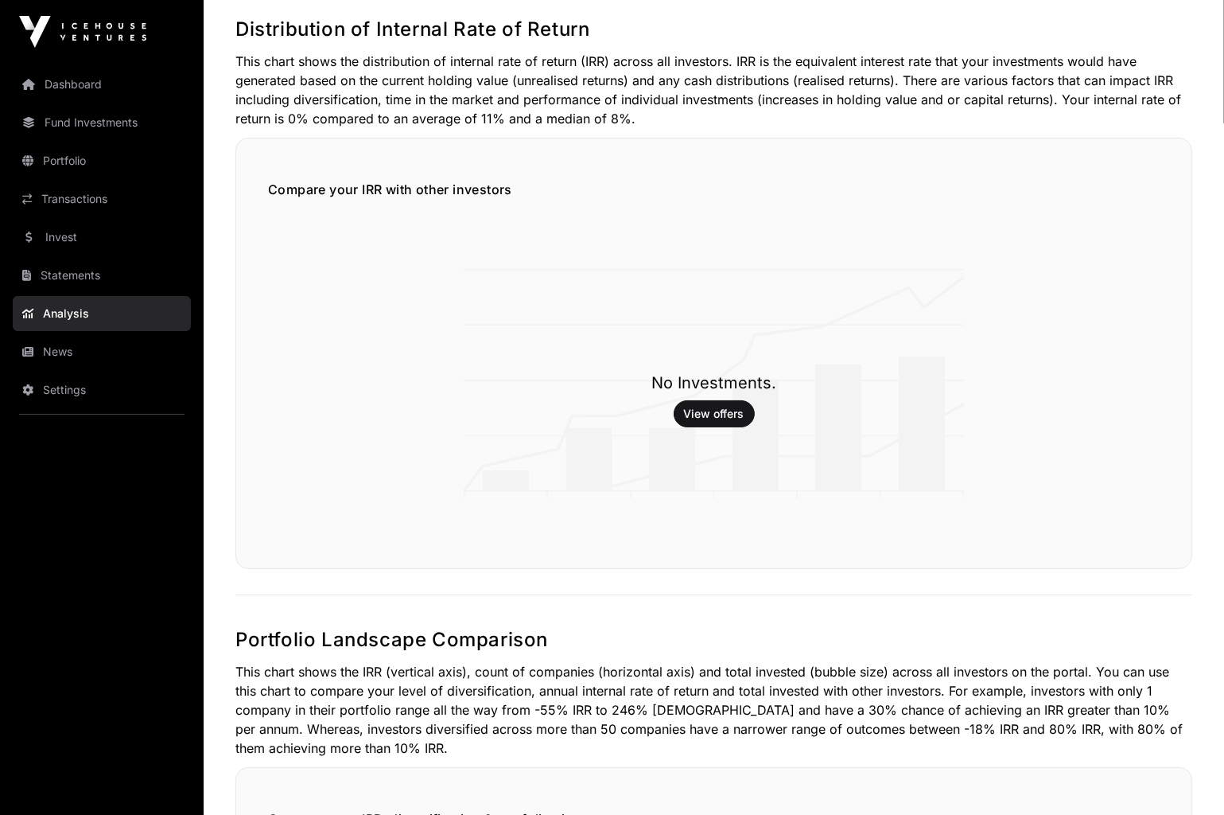
click at [105, 233] on link "Invest" at bounding box center [102, 237] width 178 height 35
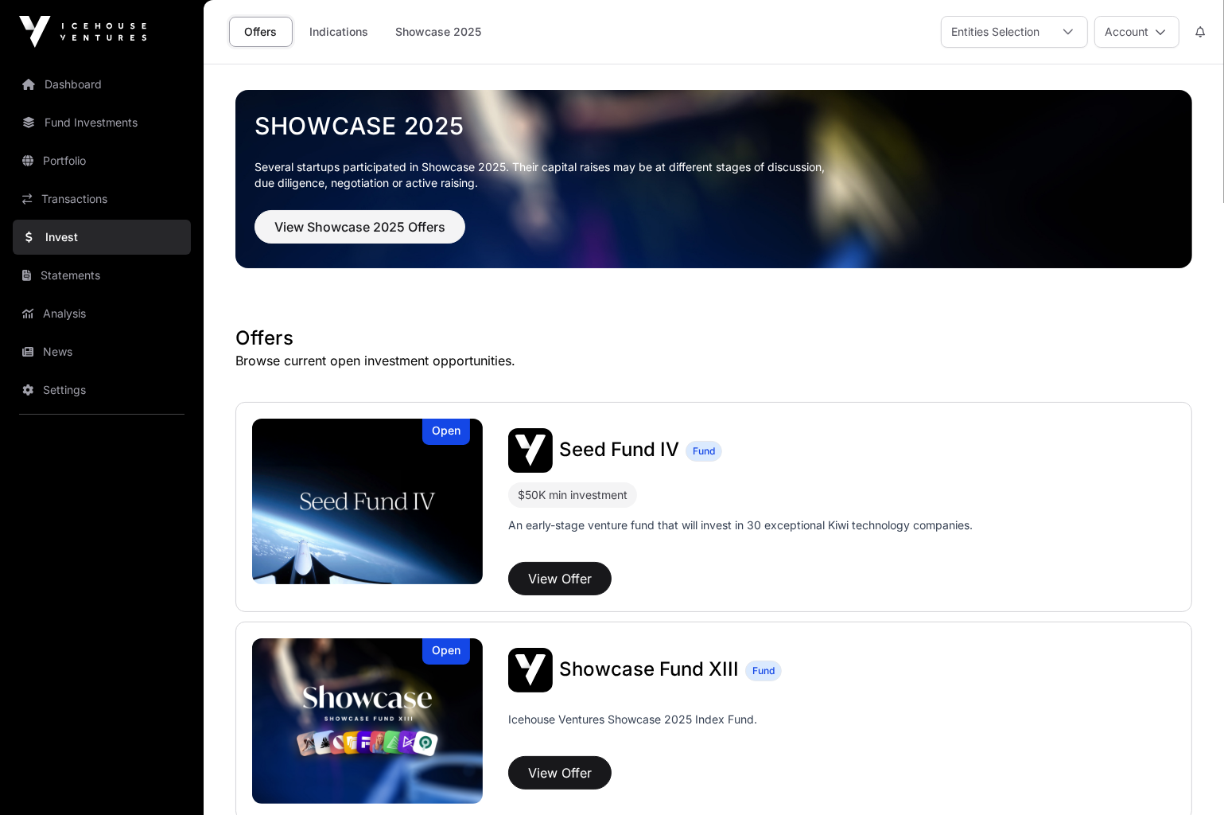
click at [345, 33] on link "Indications" at bounding box center [339, 32] width 80 height 30
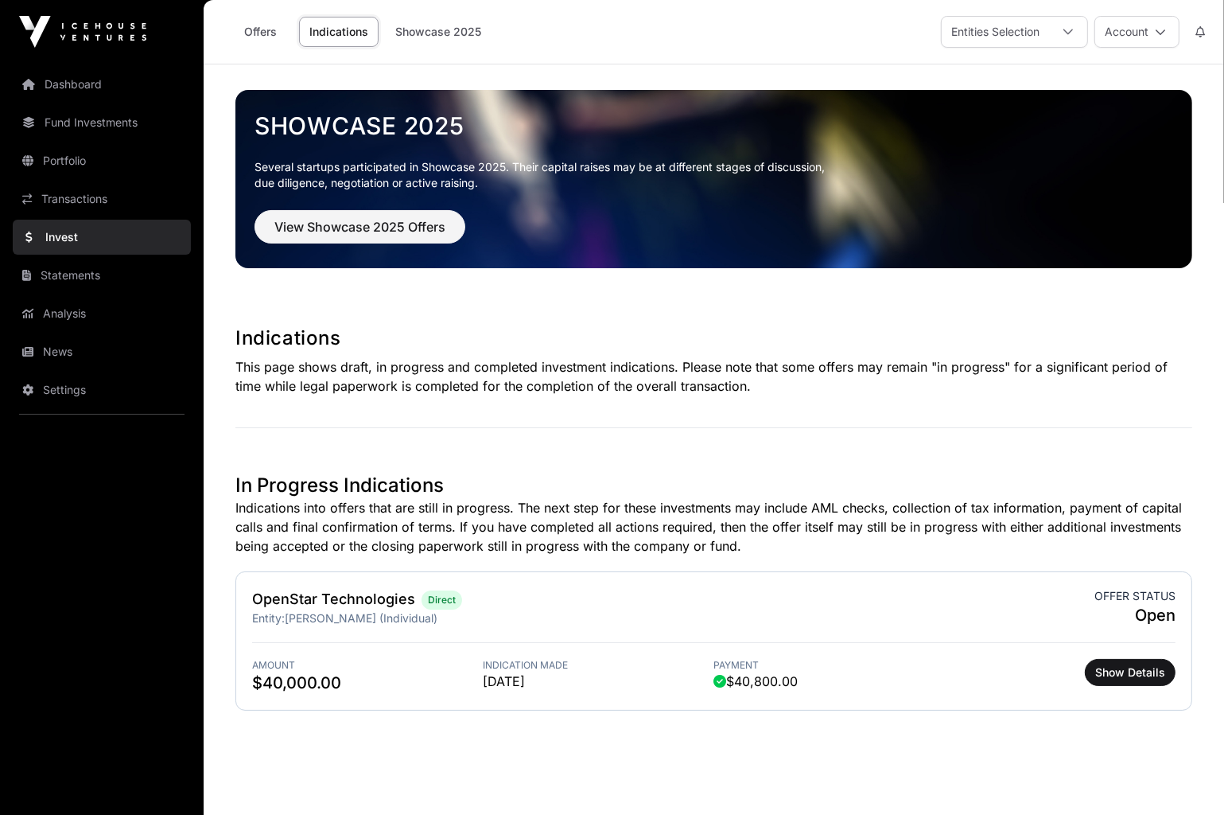
click at [340, 598] on link "OpenStar Technologies" at bounding box center [333, 598] width 163 height 17
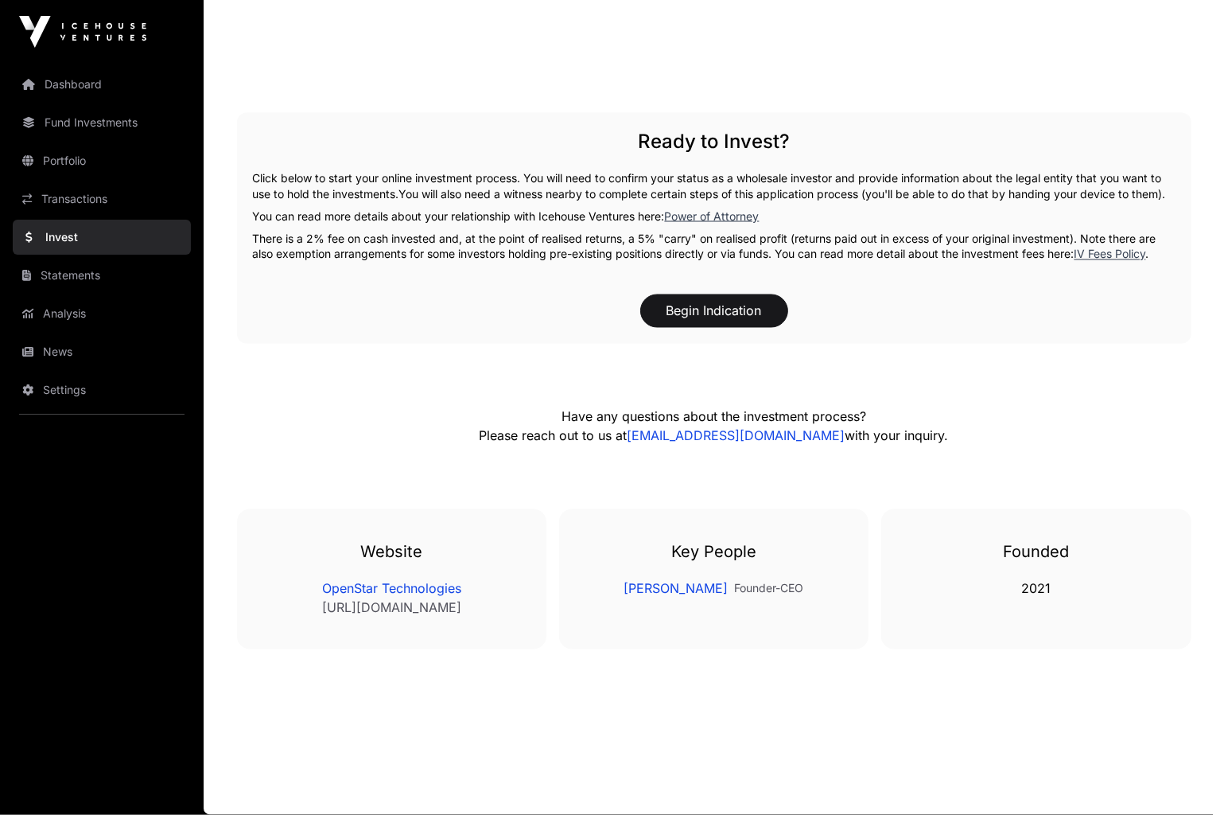
scroll to position [2824, 0]
click at [711, 305] on button "Begin Indication" at bounding box center [714, 310] width 148 height 33
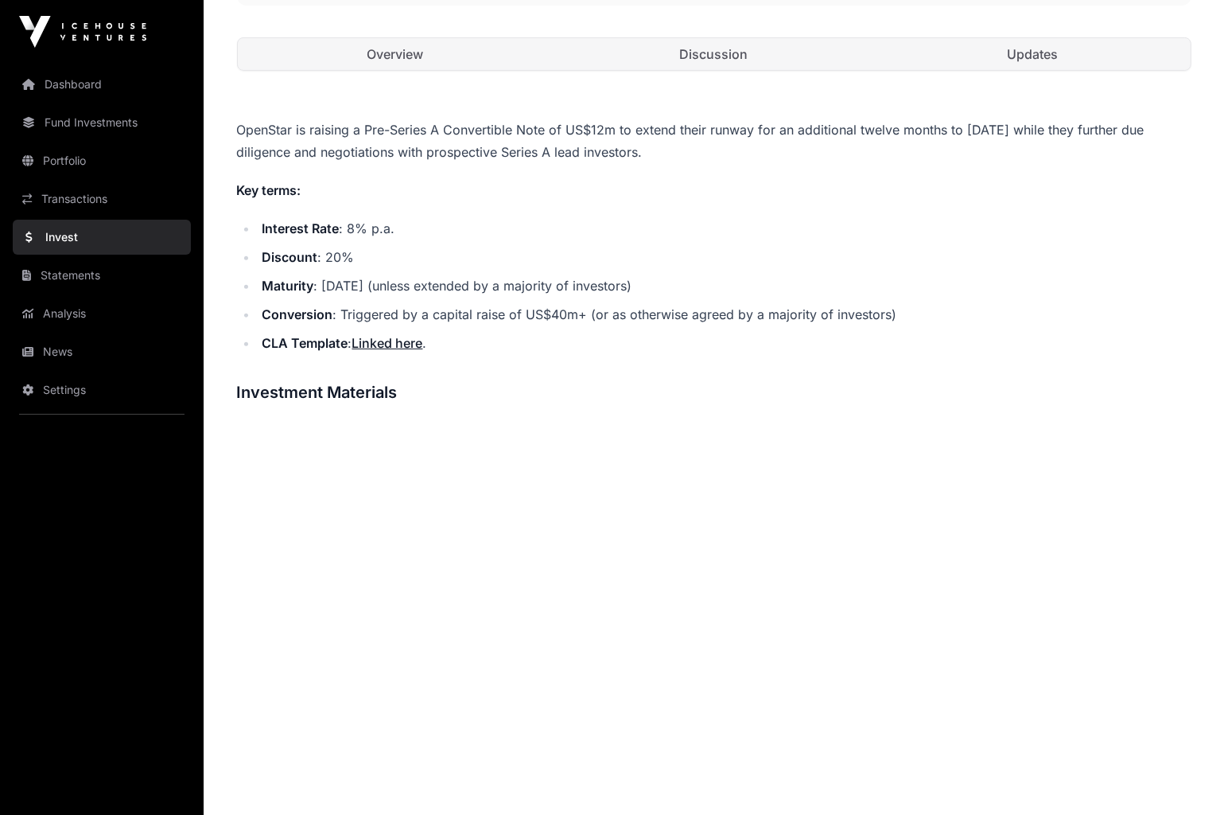
scroll to position [199, 0]
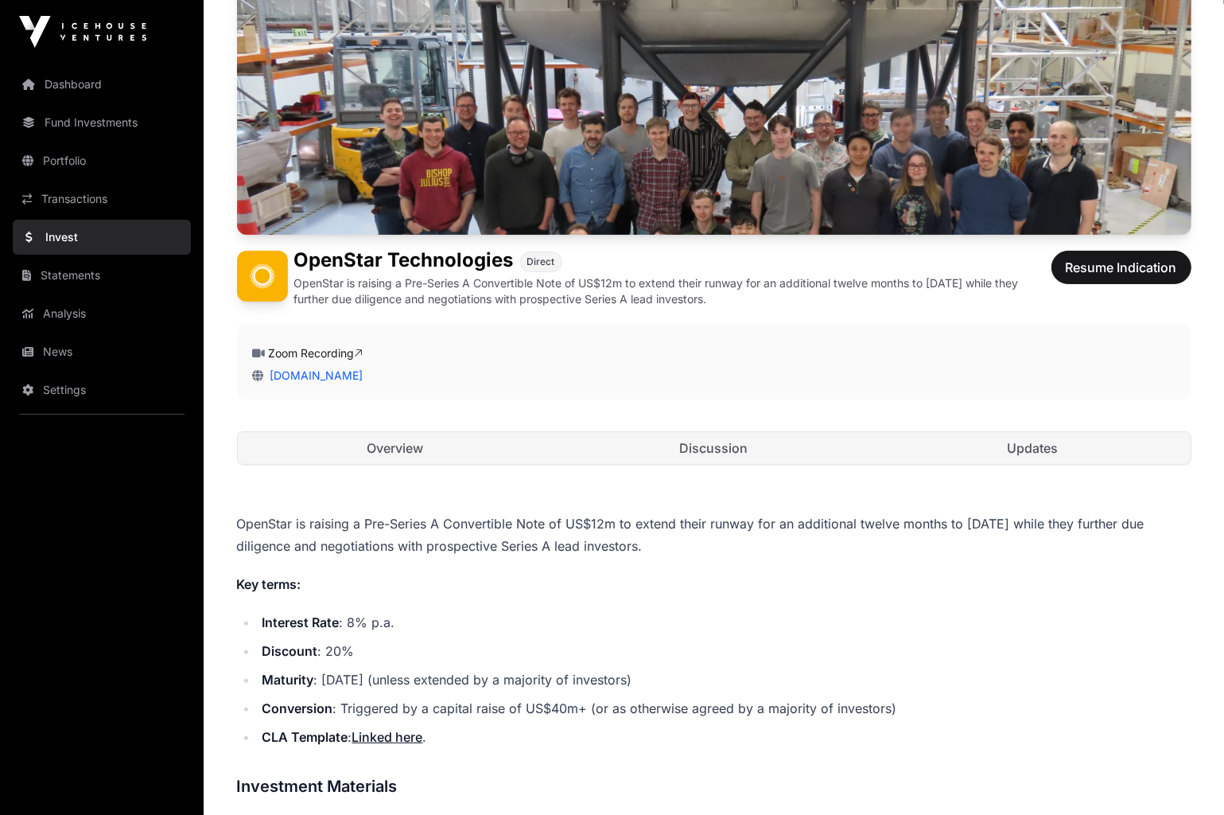
click at [391, 449] on link "Overview" at bounding box center [396, 448] width 316 height 32
click at [671, 445] on link "Discussion" at bounding box center [714, 448] width 316 height 32
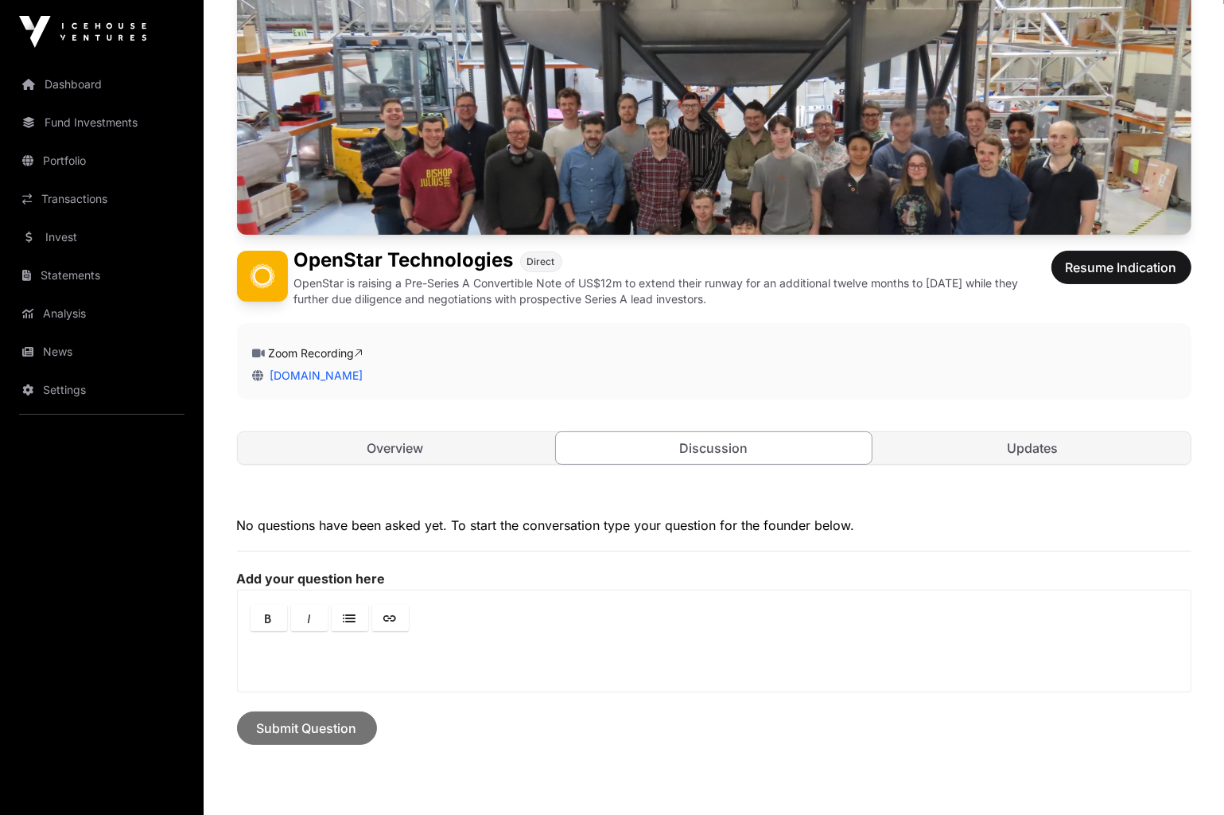
click at [1029, 453] on link "Updates" at bounding box center [1033, 448] width 316 height 32
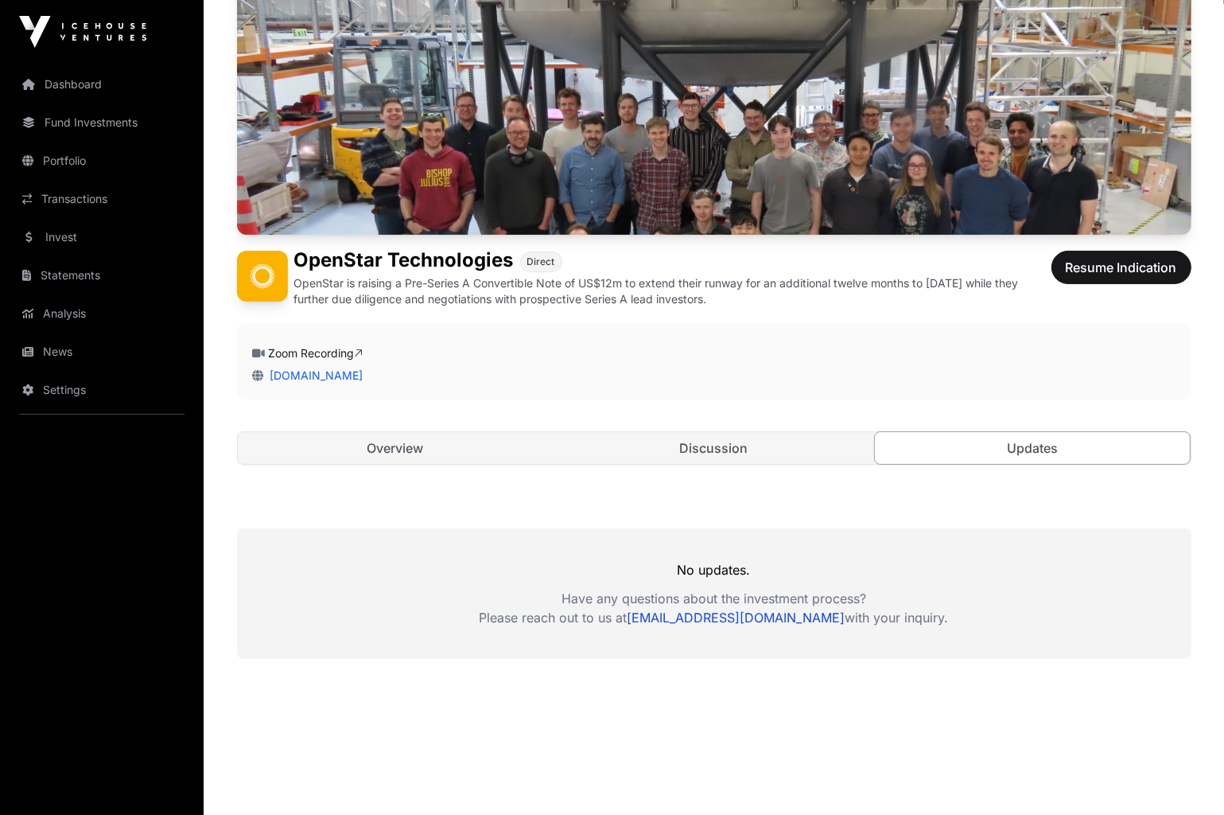
click at [383, 448] on link "Overview" at bounding box center [396, 448] width 316 height 32
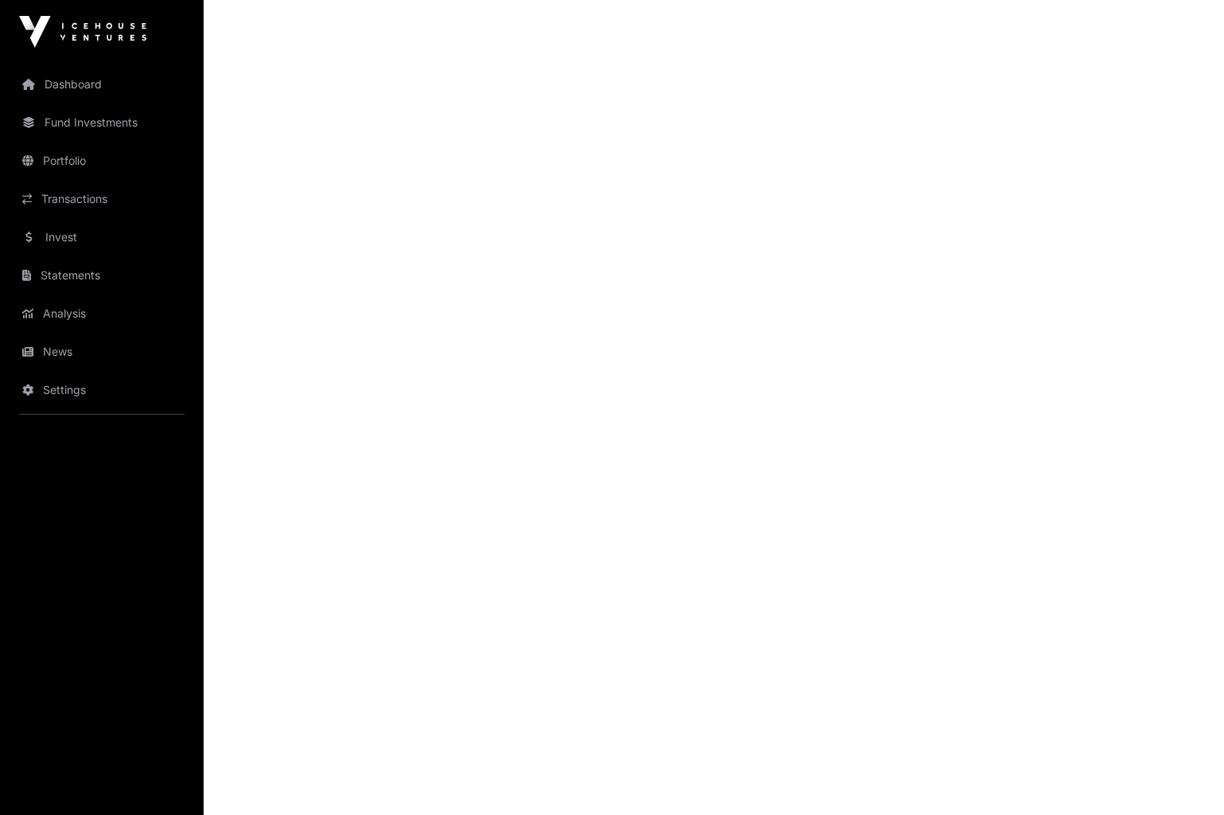
scroll to position [1472, 0]
